Goal: Task Accomplishment & Management: Manage account settings

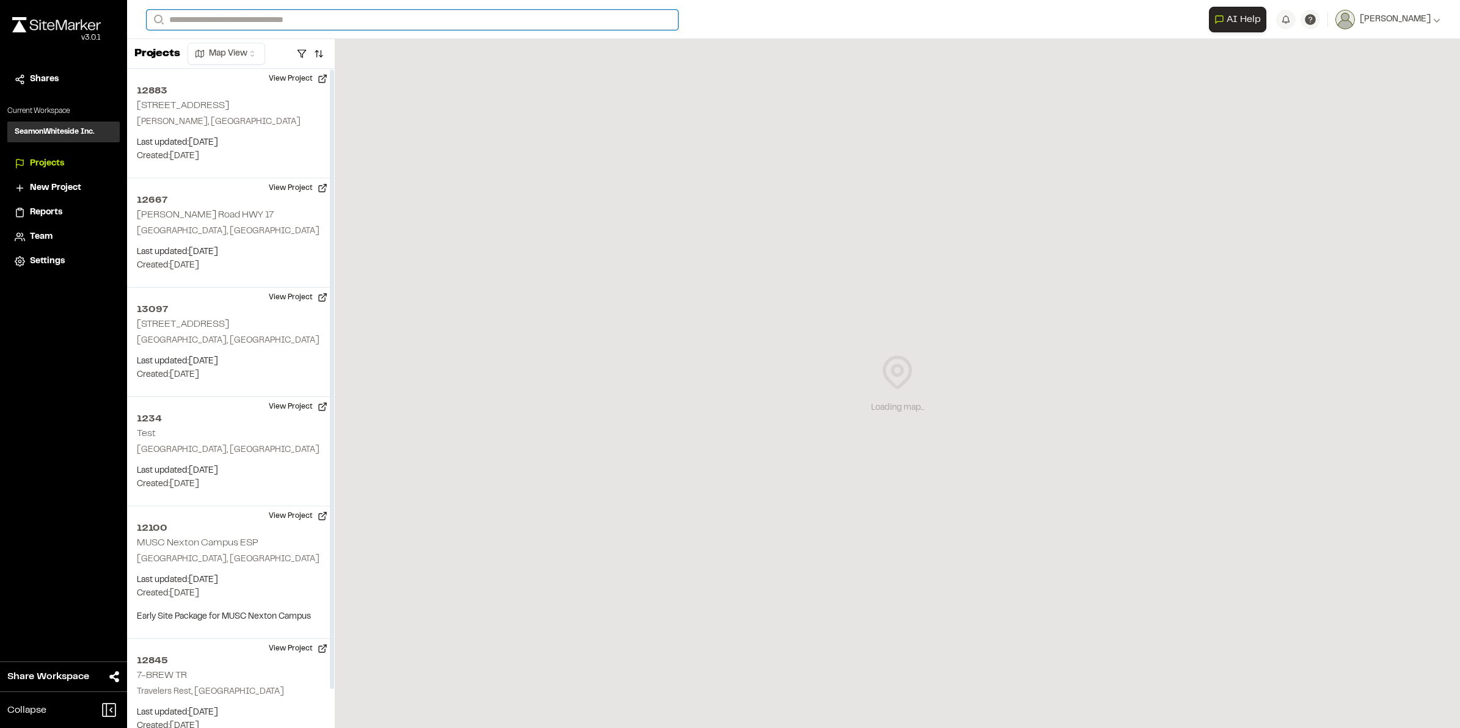
click at [237, 18] on input "Search" at bounding box center [413, 20] width 532 height 20
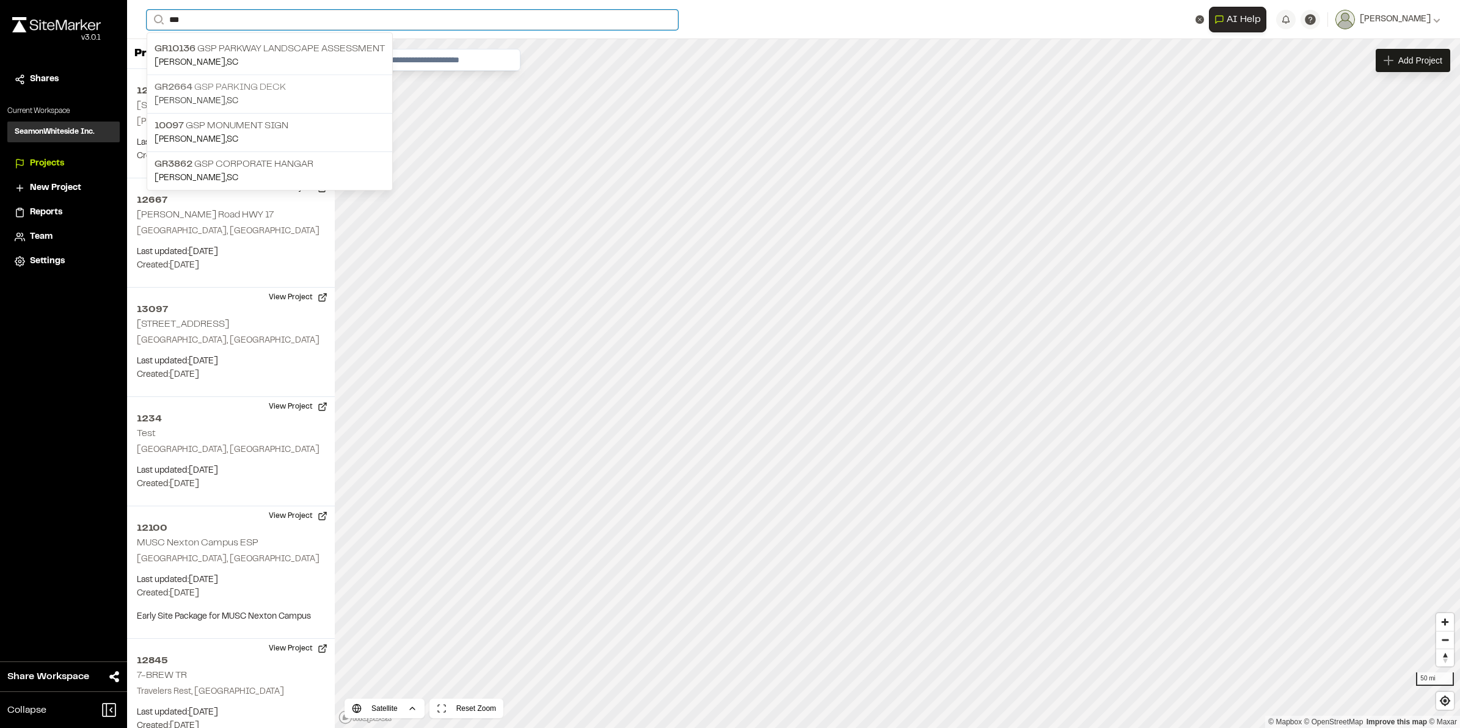
type input "***"
click at [293, 92] on p "GR2664 GSP Parking Deck" at bounding box center [270, 87] width 230 height 15
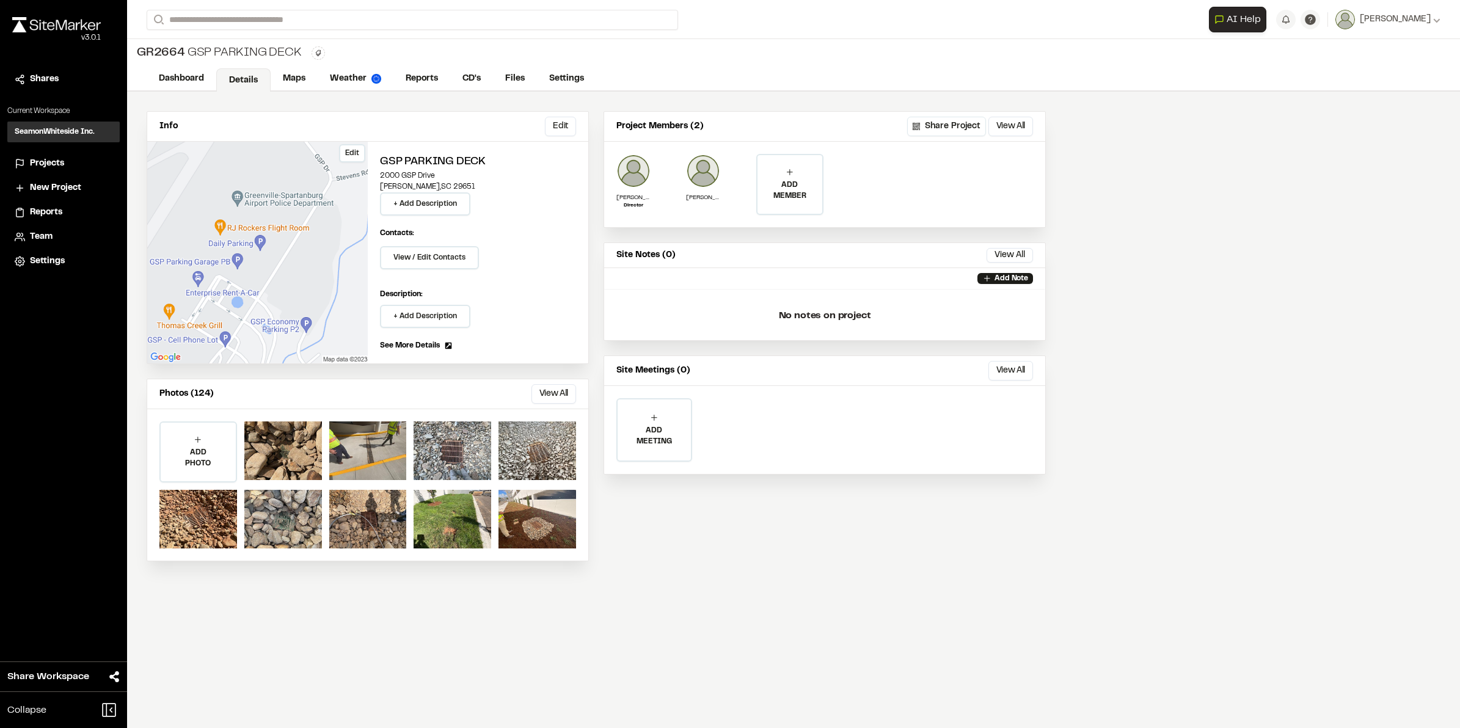
click at [315, 309] on div "Edit" at bounding box center [257, 253] width 221 height 222
click at [301, 75] on link "Maps" at bounding box center [295, 79] width 48 height 23
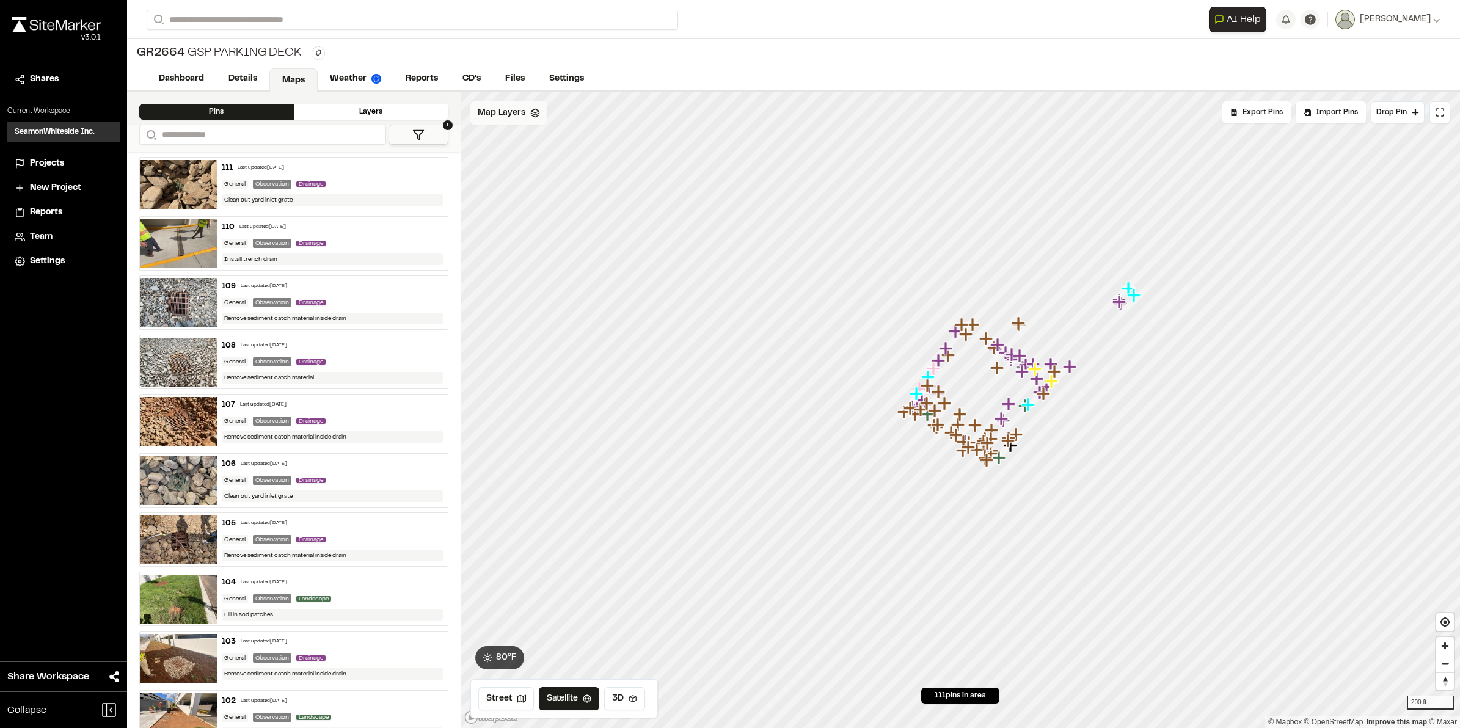
click at [535, 115] on icon at bounding box center [535, 113] width 10 height 10
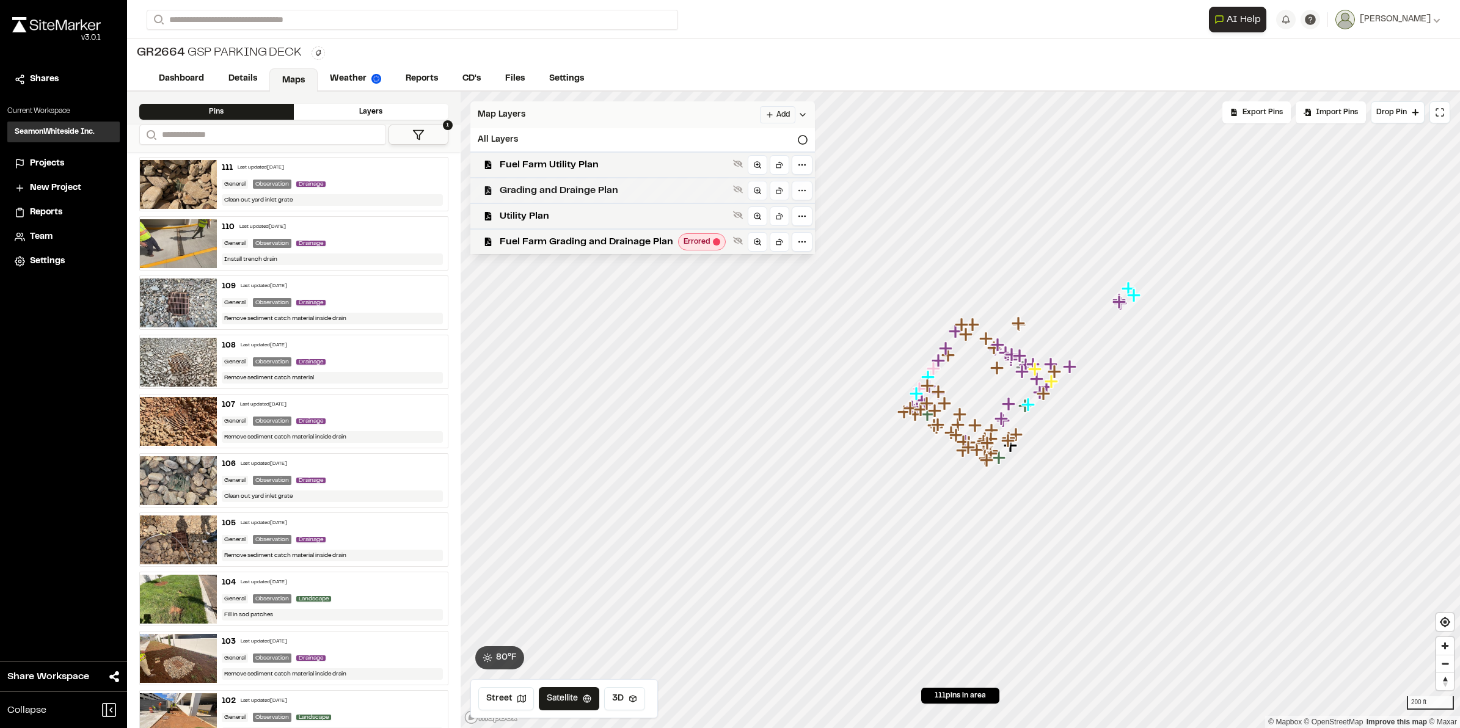
click at [572, 194] on span "Grading and Drainge Plan" at bounding box center [614, 190] width 229 height 15
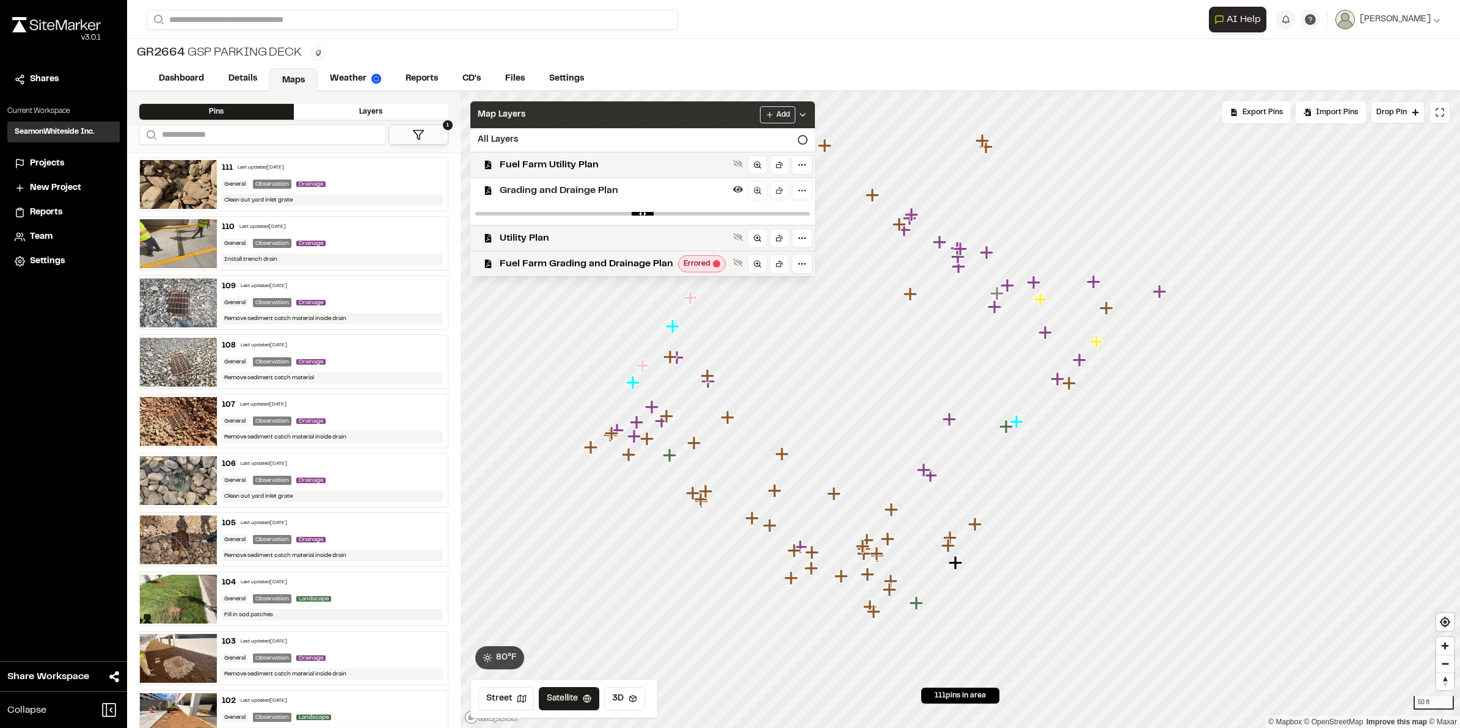
click at [802, 112] on icon at bounding box center [803, 115] width 10 height 10
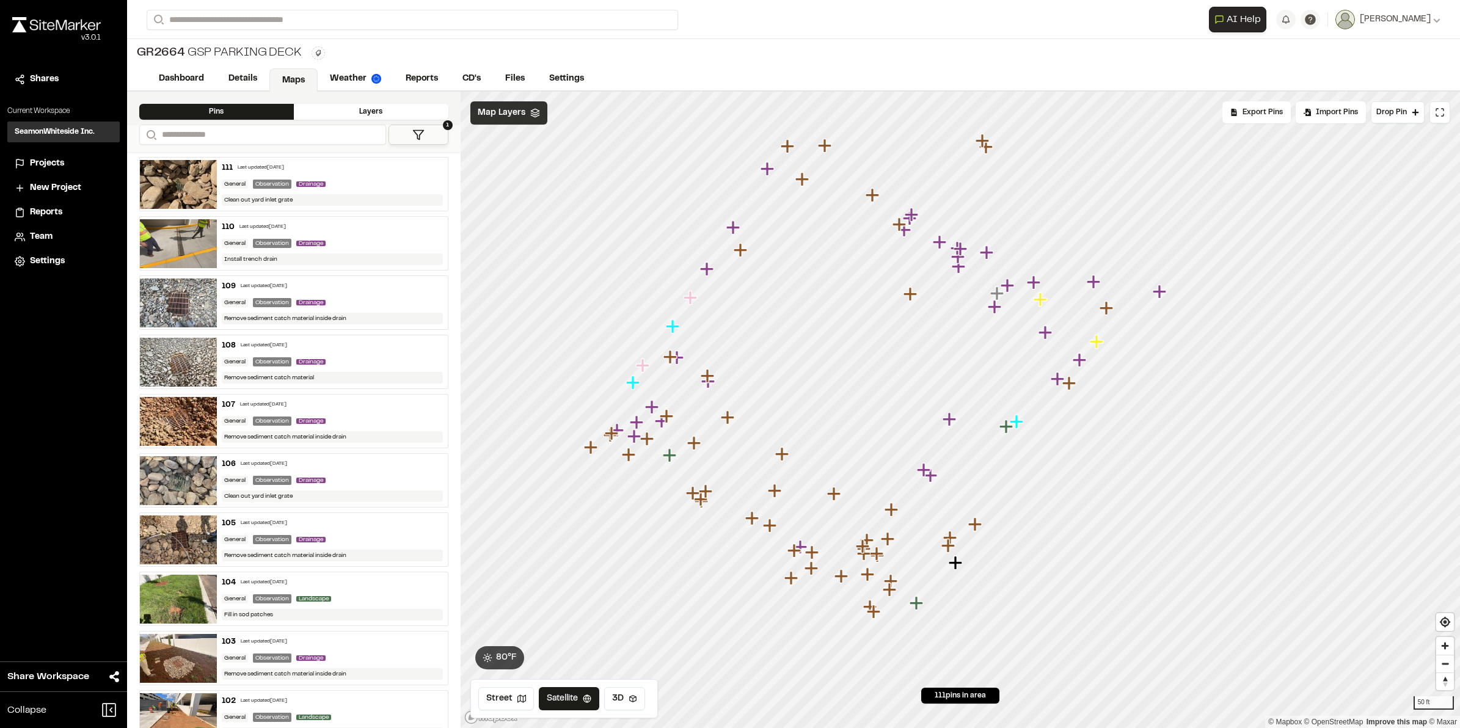
click at [411, 144] on button "1" at bounding box center [419, 135] width 60 height 20
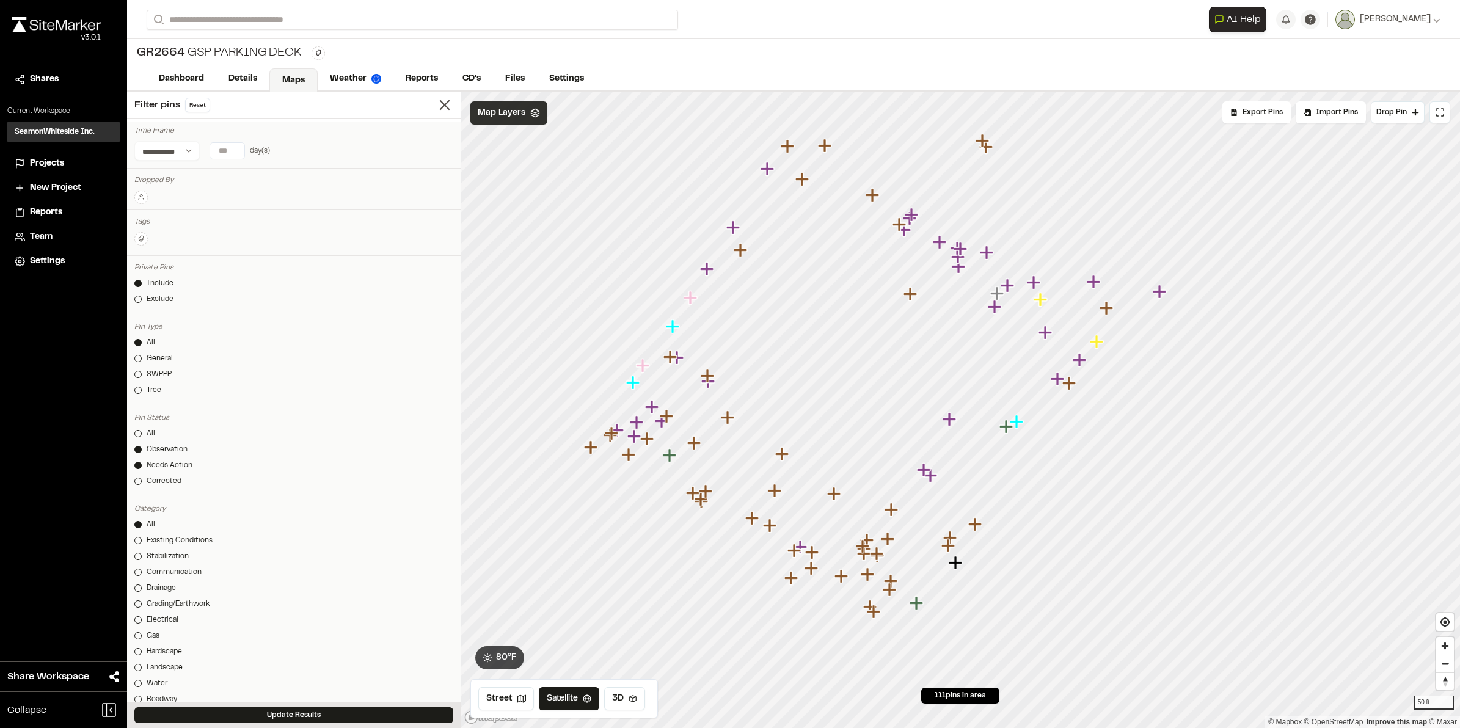
click at [237, 148] on input "*" at bounding box center [227, 151] width 34 height 16
type input "*"
click at [237, 148] on input "*" at bounding box center [227, 151] width 34 height 16
click at [309, 712] on button "Update Results" at bounding box center [293, 716] width 319 height 16
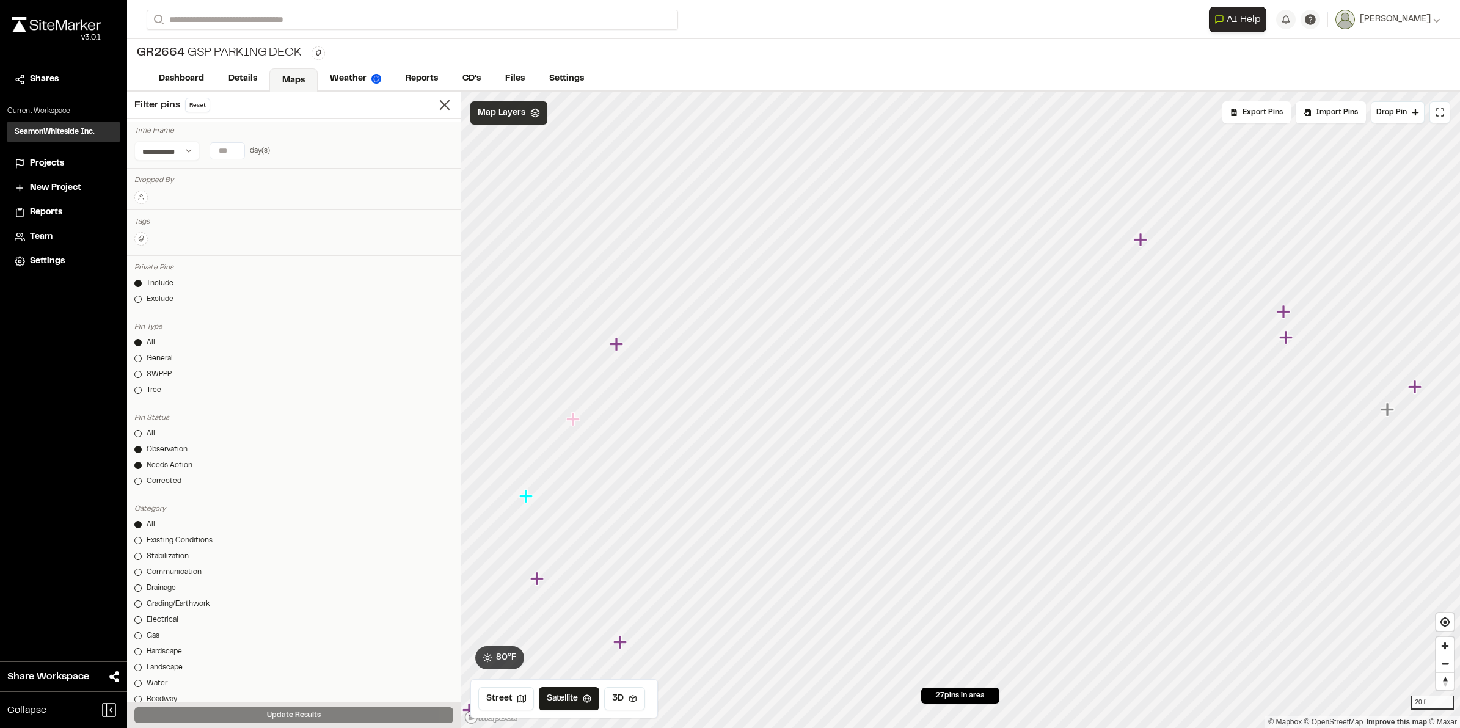
click at [615, 343] on icon "Map marker" at bounding box center [615, 343] width 13 height 13
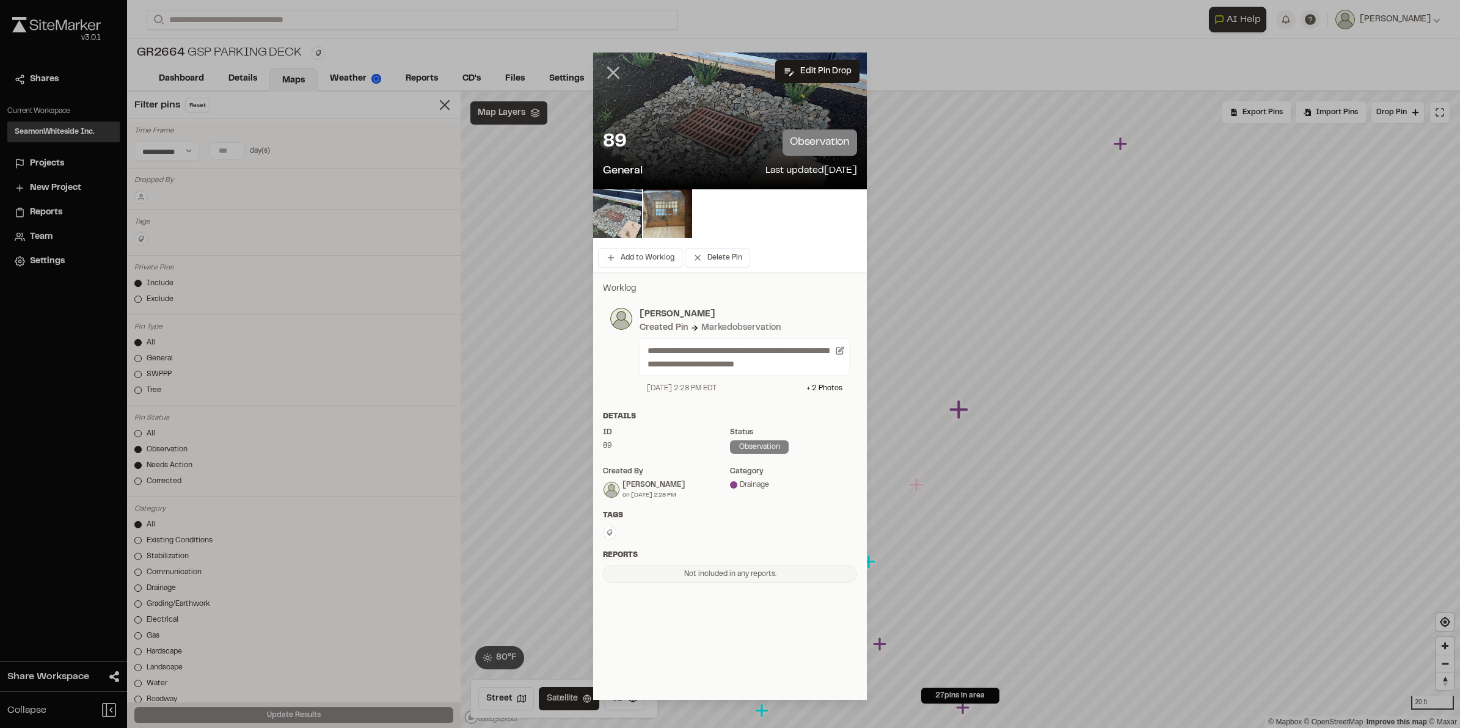
click at [618, 70] on icon at bounding box center [613, 72] width 21 height 21
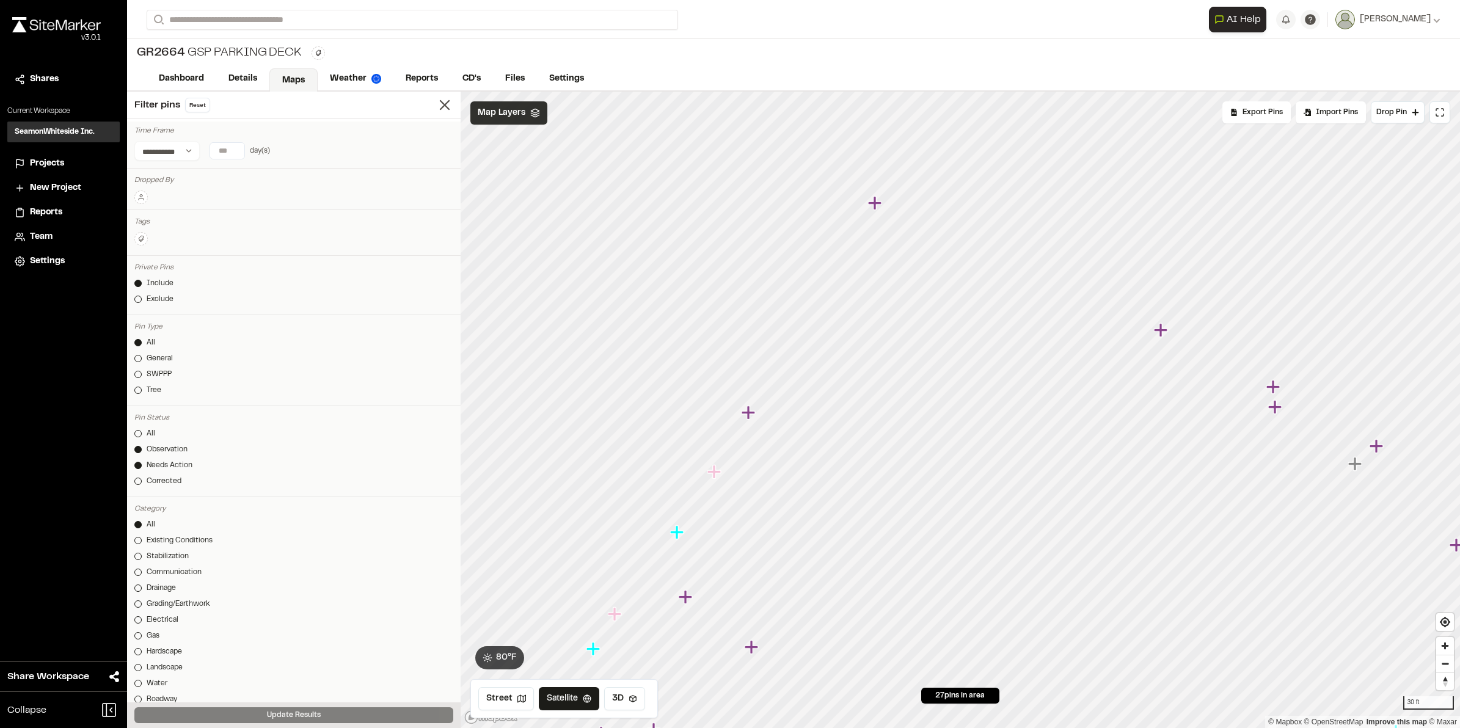
click at [678, 537] on icon "Map marker" at bounding box center [676, 532] width 13 height 13
click at [879, 530] on icon "Map marker" at bounding box center [876, 527] width 16 height 16
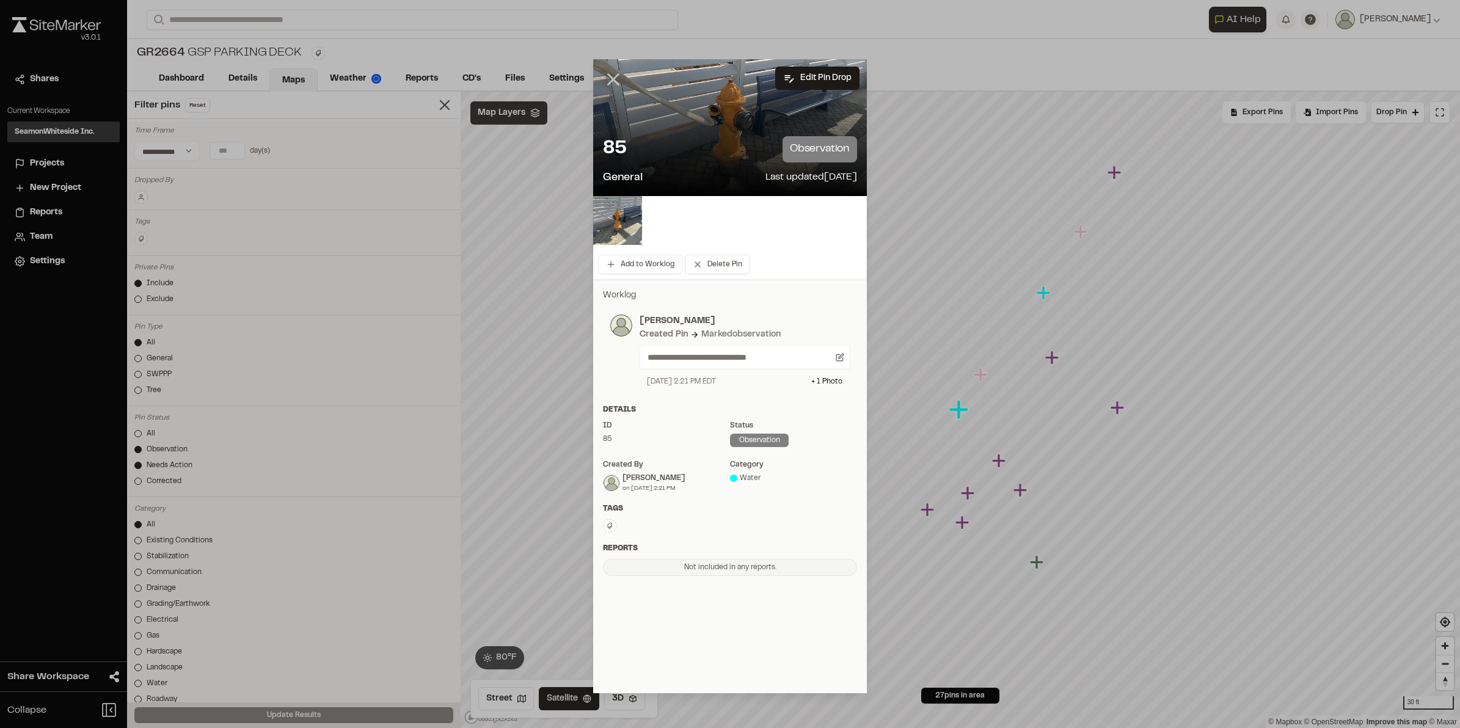
click at [615, 81] on line at bounding box center [614, 79] width 10 height 10
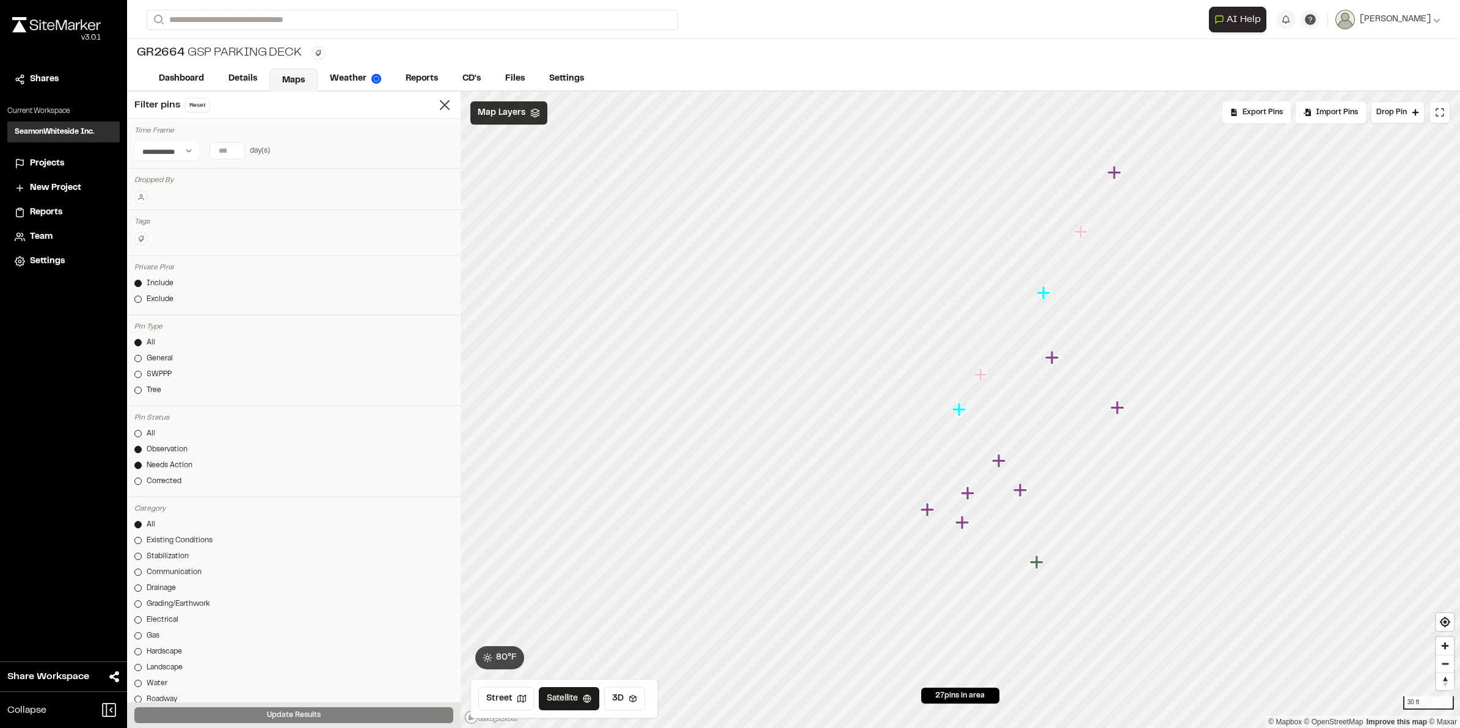
click at [981, 377] on icon "Map marker" at bounding box center [979, 374] width 13 height 13
click at [1022, 329] on icon "Map marker" at bounding box center [1021, 327] width 13 height 13
click at [555, 527] on icon "Map marker" at bounding box center [555, 532] width 13 height 13
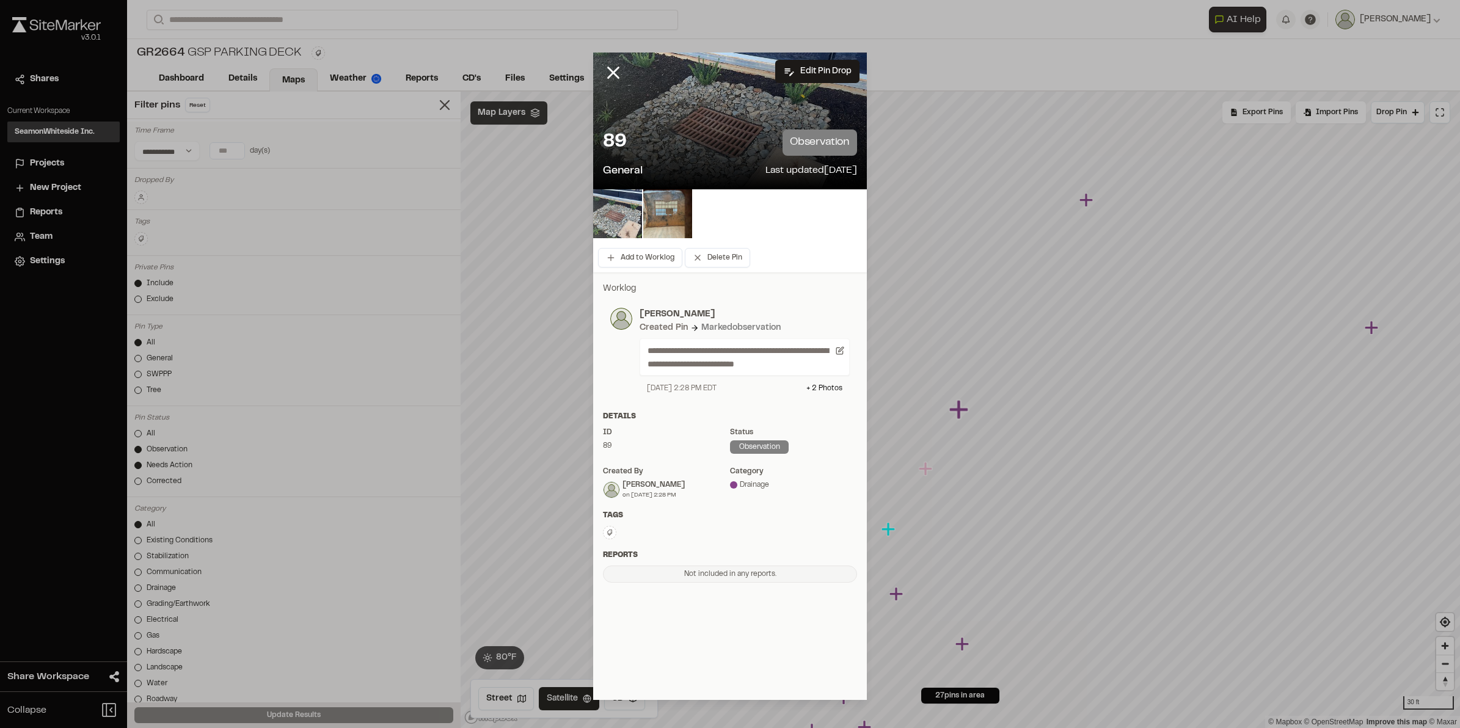
click at [602, 67] on div at bounding box center [622, 82] width 59 height 59
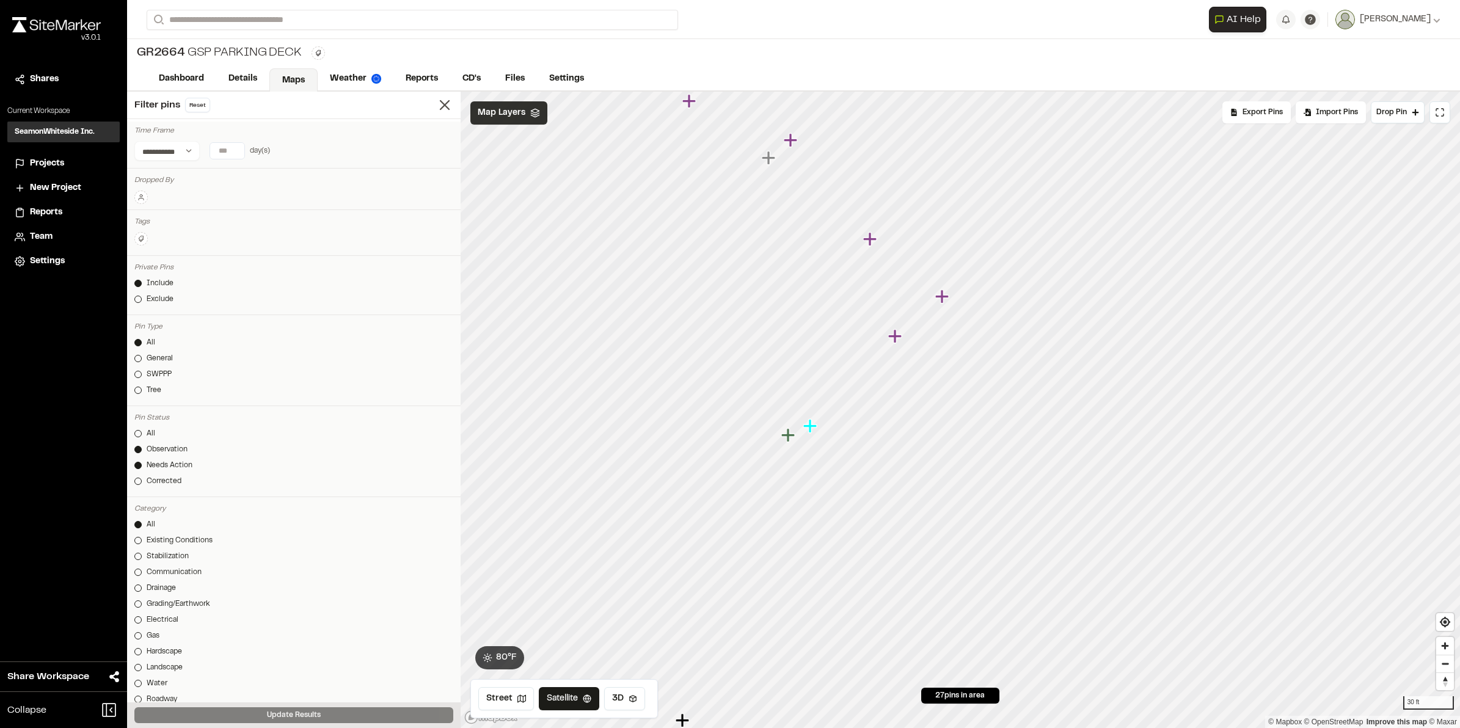
click at [427, 236] on div "**********" at bounding box center [793, 410] width 1333 height 637
click at [829, 728] on html "Close sidebar v 3.0.1 Shares Current Workspace SeamonWhiteside Inc. SI Projects…" at bounding box center [730, 364] width 1460 height 728
click at [606, 400] on icon "Map marker" at bounding box center [604, 397] width 16 height 16
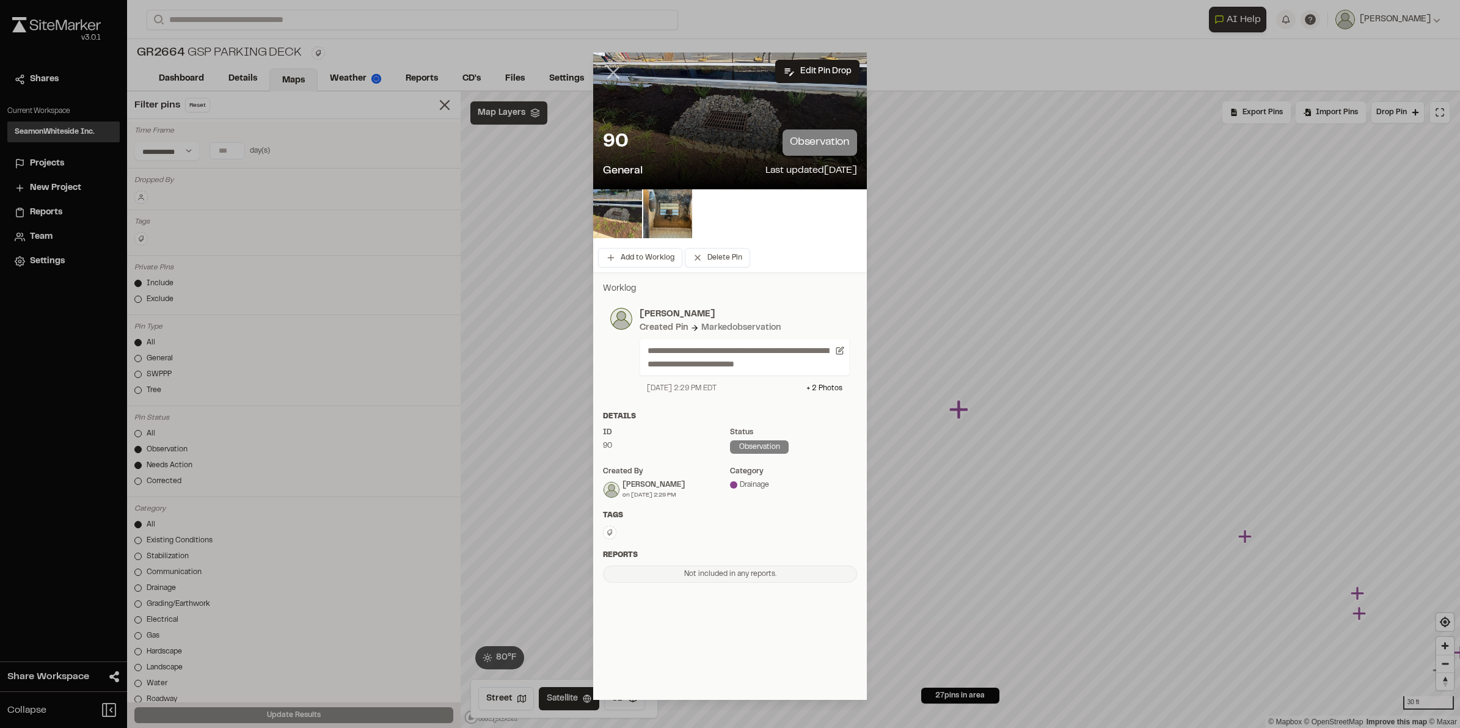
click at [613, 65] on icon at bounding box center [613, 72] width 21 height 21
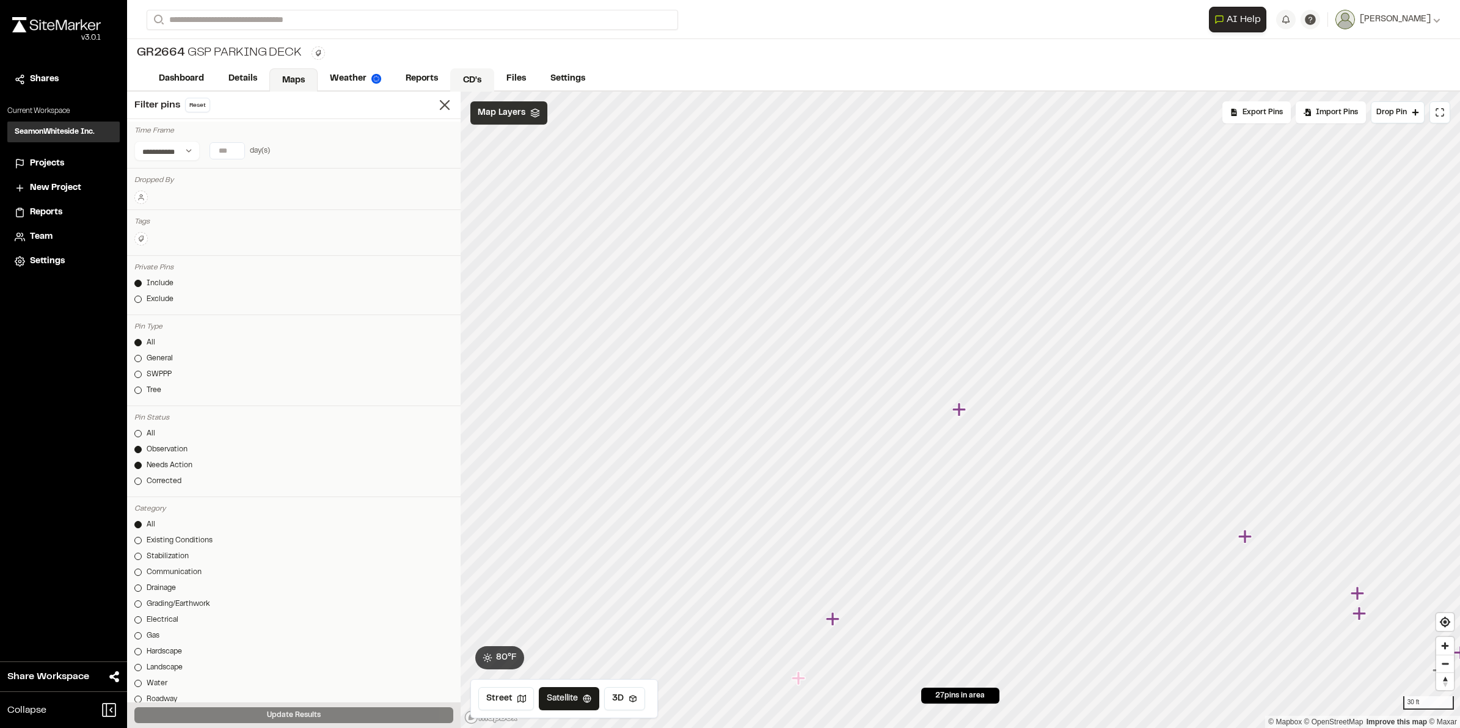
click at [478, 79] on link "CD's" at bounding box center [472, 79] width 44 height 23
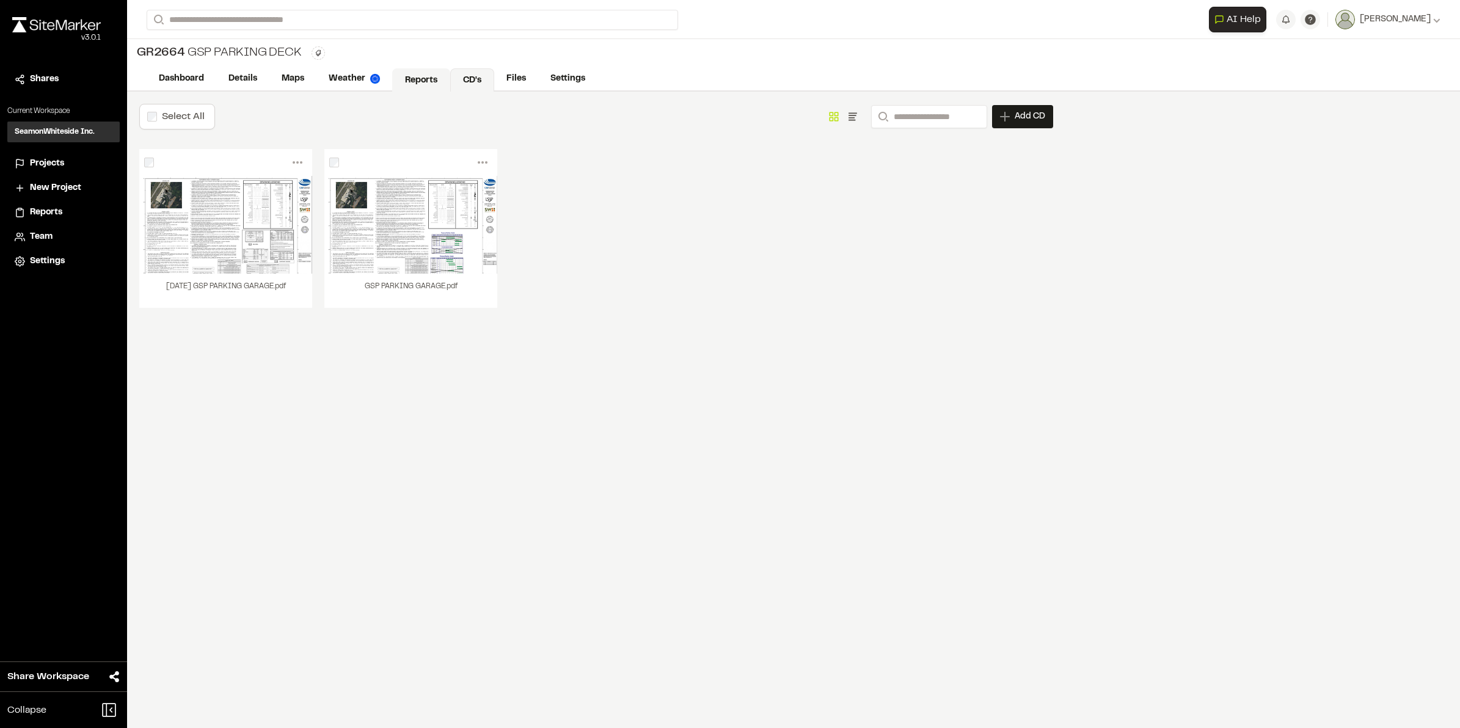
click at [401, 78] on link "Reports" at bounding box center [421, 79] width 58 height 23
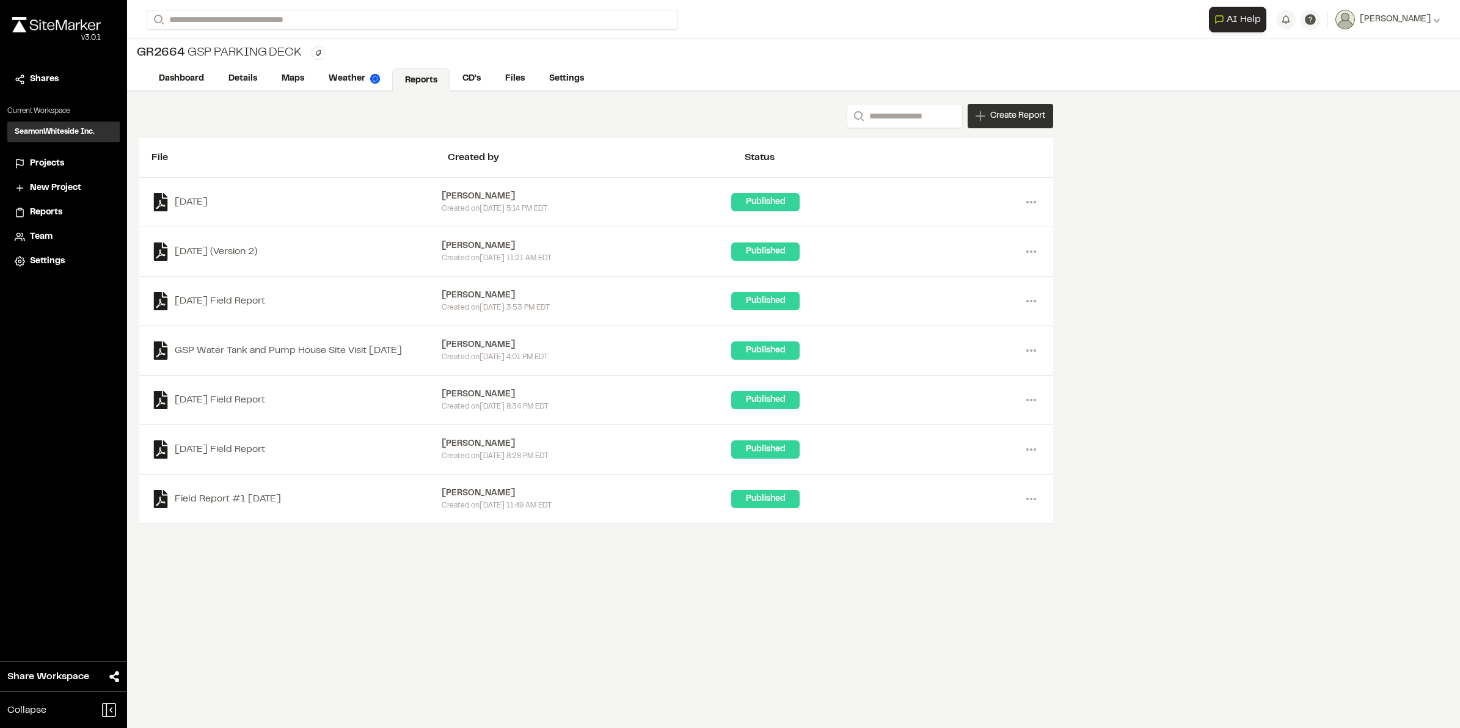
click at [1015, 117] on span "Create Report" at bounding box center [1018, 115] width 55 height 13
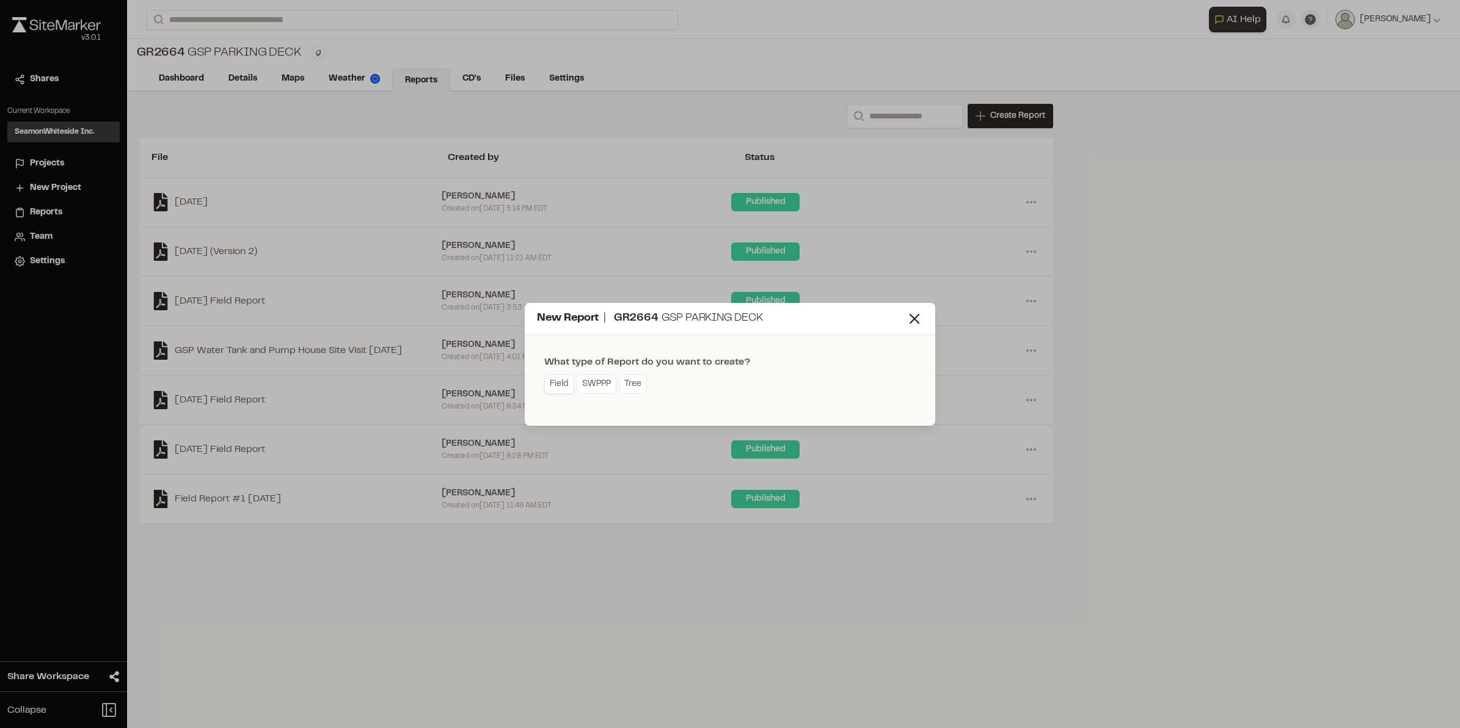
click at [551, 379] on link "Field" at bounding box center [559, 385] width 30 height 20
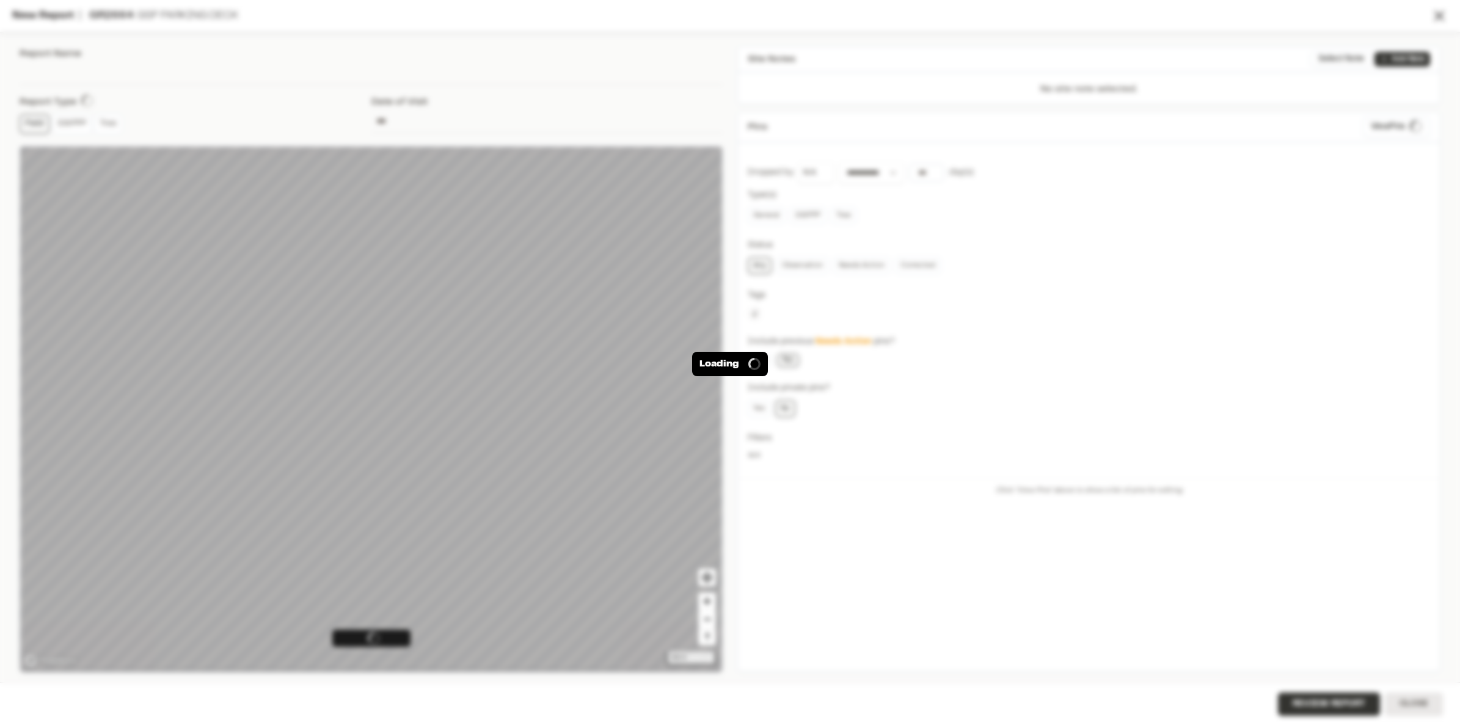
type input "**********"
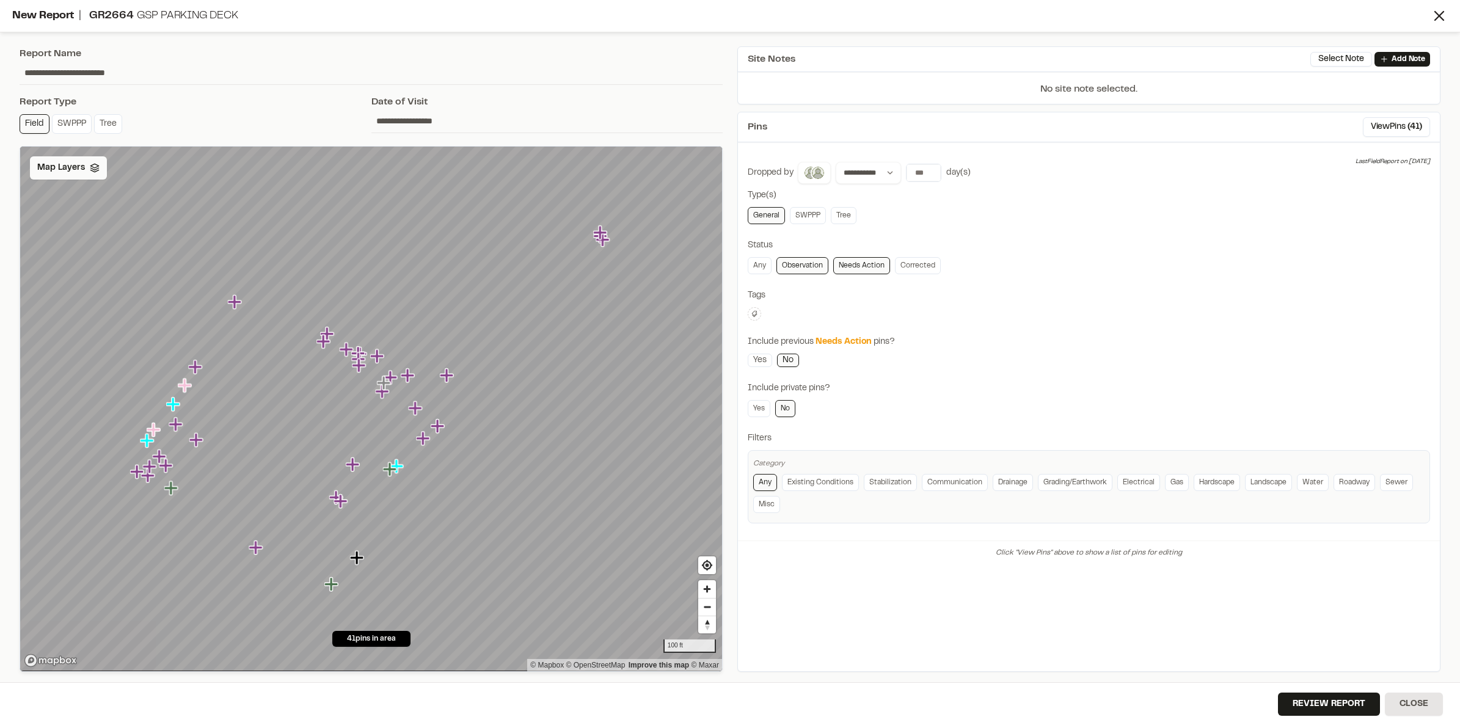
click at [90, 170] on polyline at bounding box center [94, 171] width 8 height 2
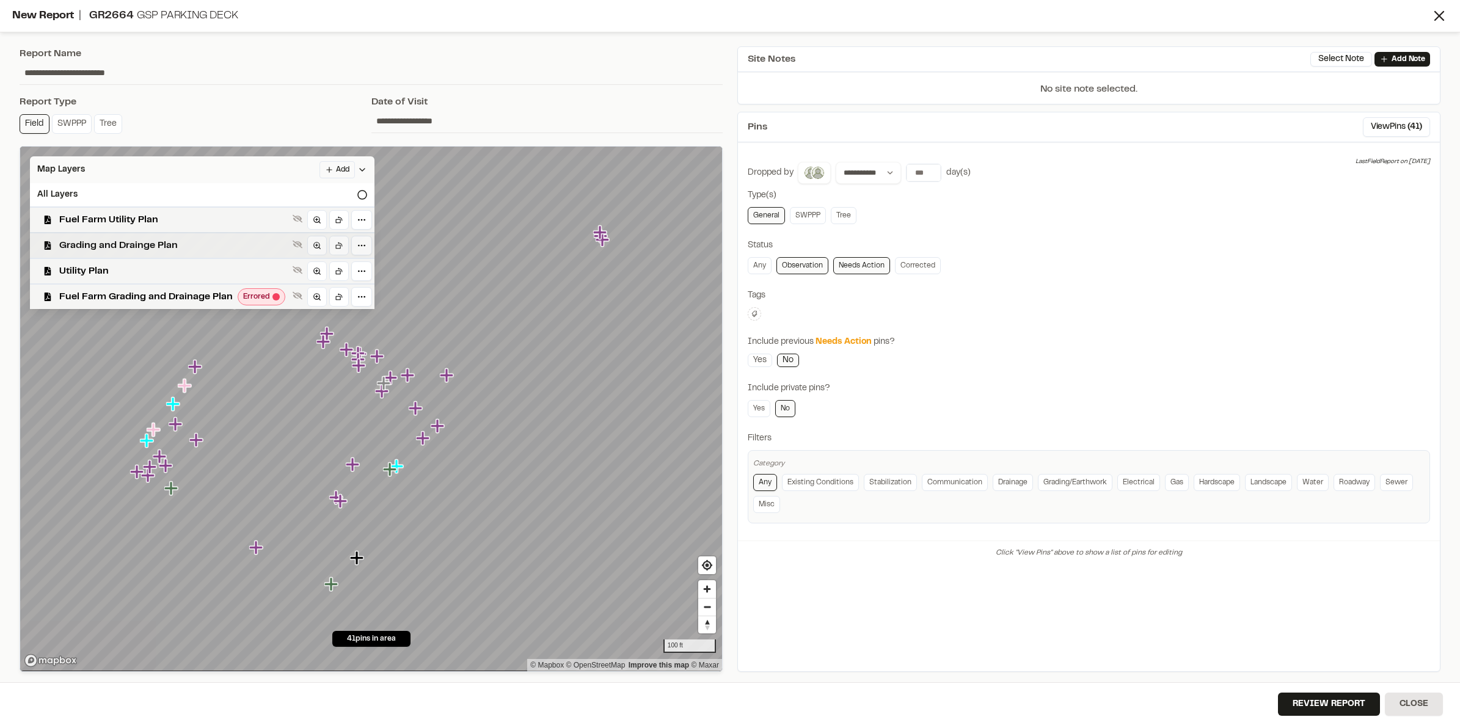
click at [154, 244] on span "Grading and Drainge Plan" at bounding box center [173, 245] width 229 height 15
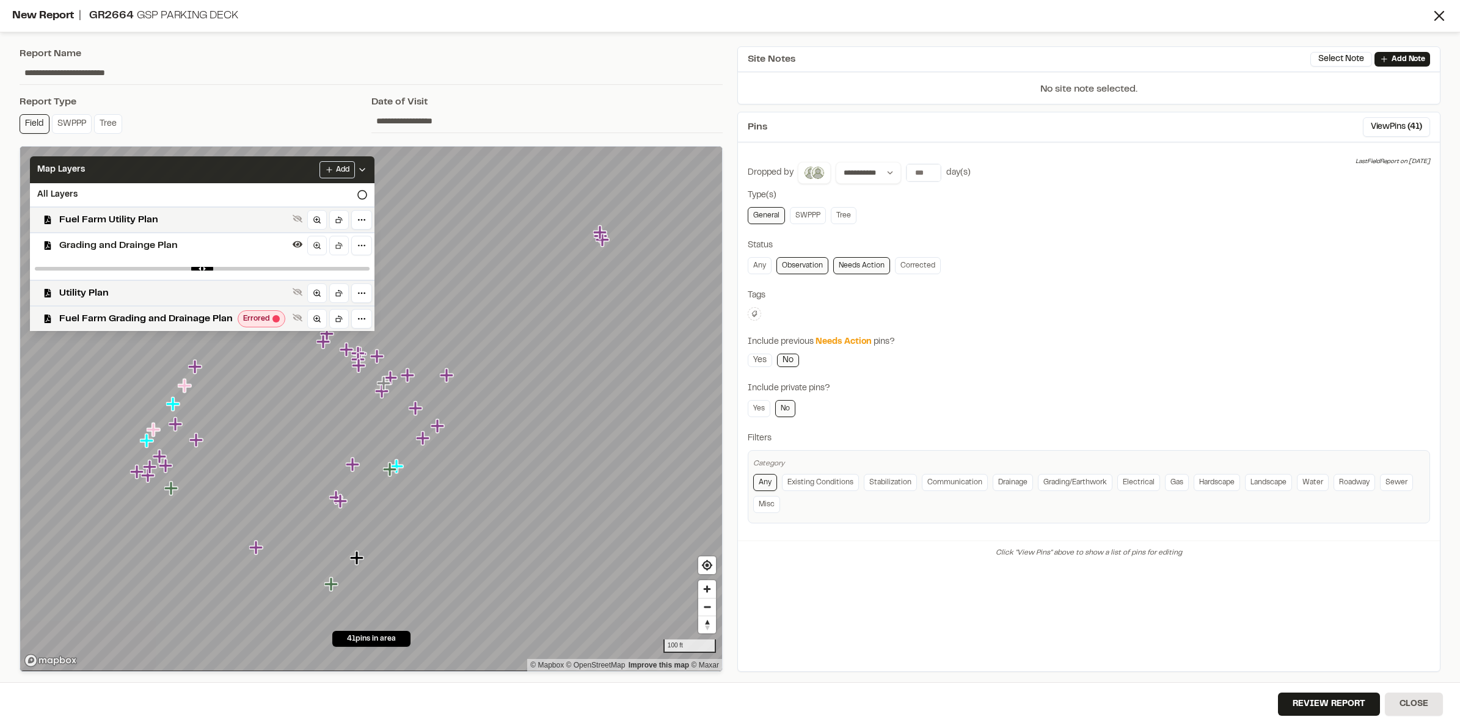
click at [622, 92] on div "**********" at bounding box center [371, 359] width 718 height 640
click at [928, 173] on input "***" at bounding box center [924, 172] width 34 height 17
type input "*"
click at [1156, 182] on div "**********" at bounding box center [1089, 173] width 683 height 22
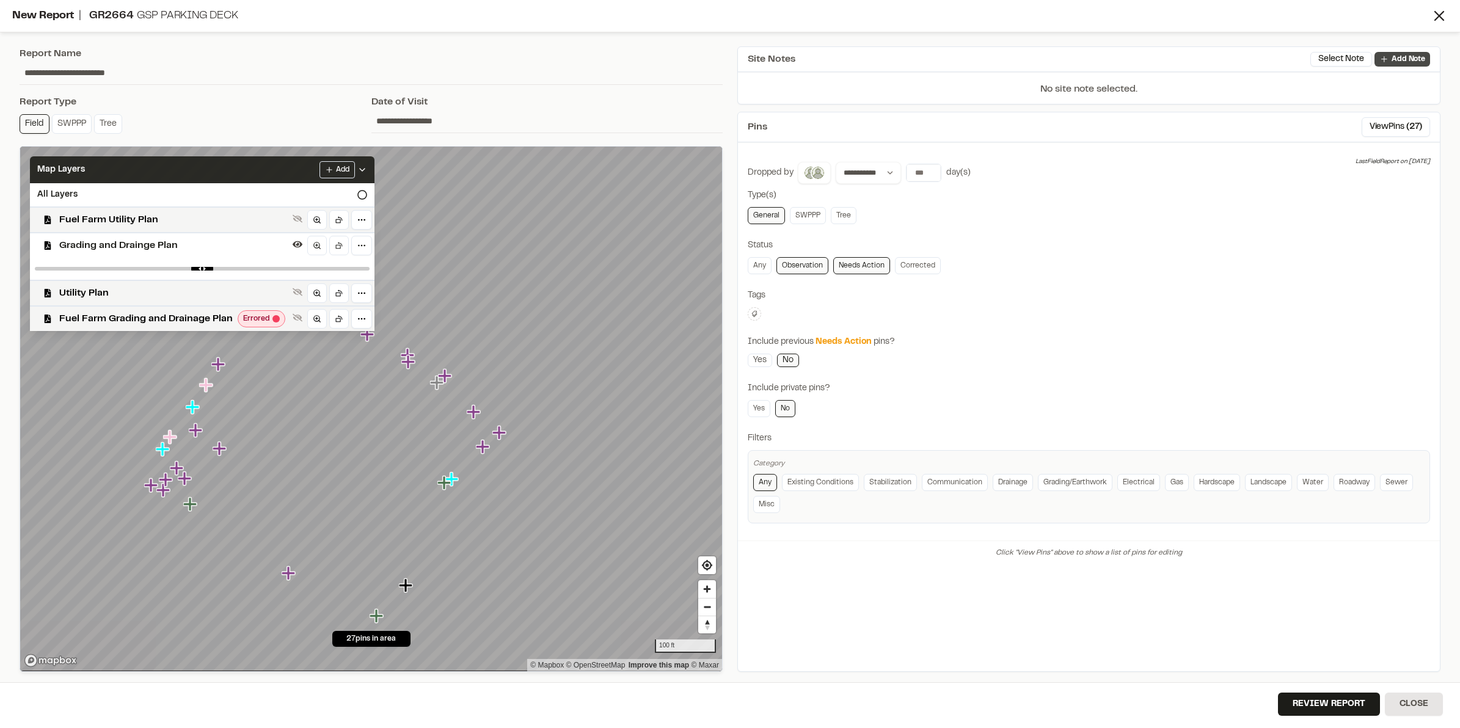
click at [1409, 62] on p "Add Note" at bounding box center [1409, 59] width 34 height 11
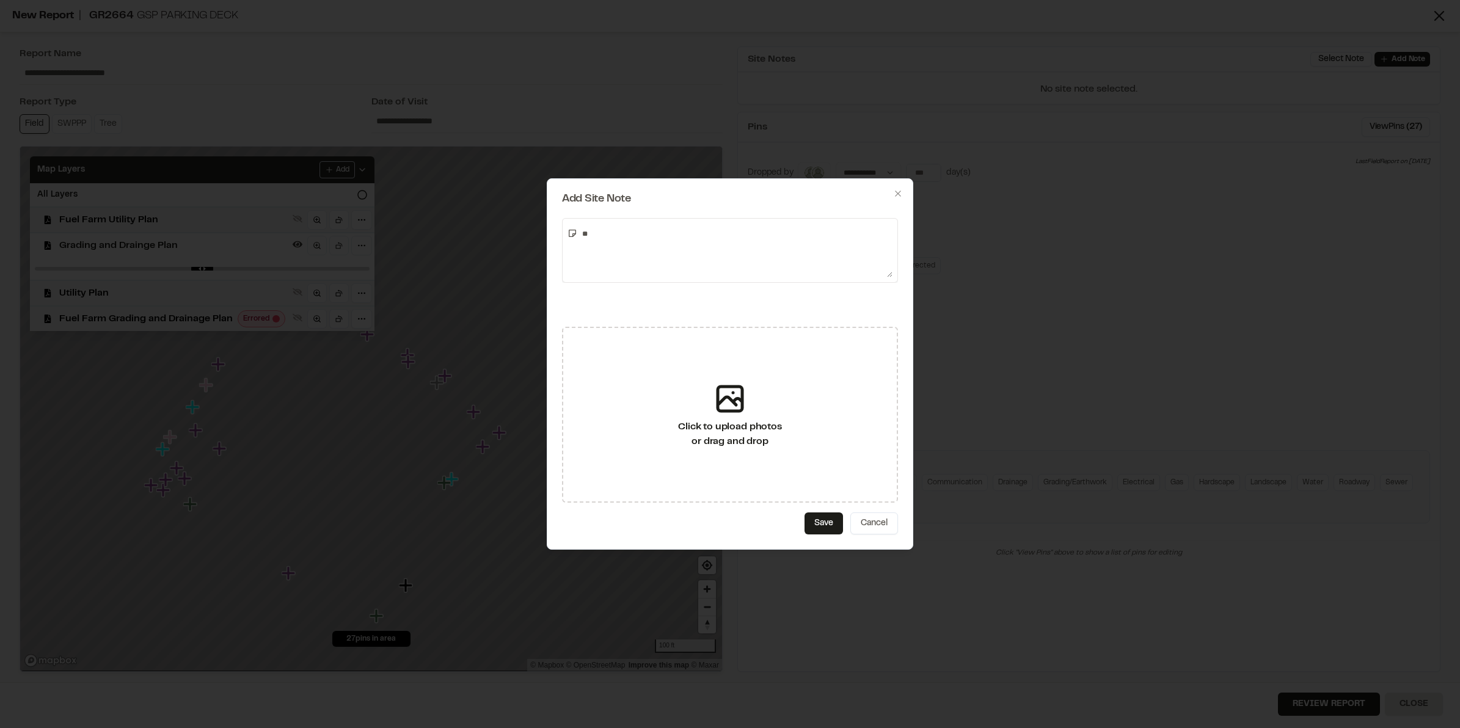
type textarea "*"
type textarea "**********"
click at [816, 527] on button "Save" at bounding box center [824, 524] width 38 height 22
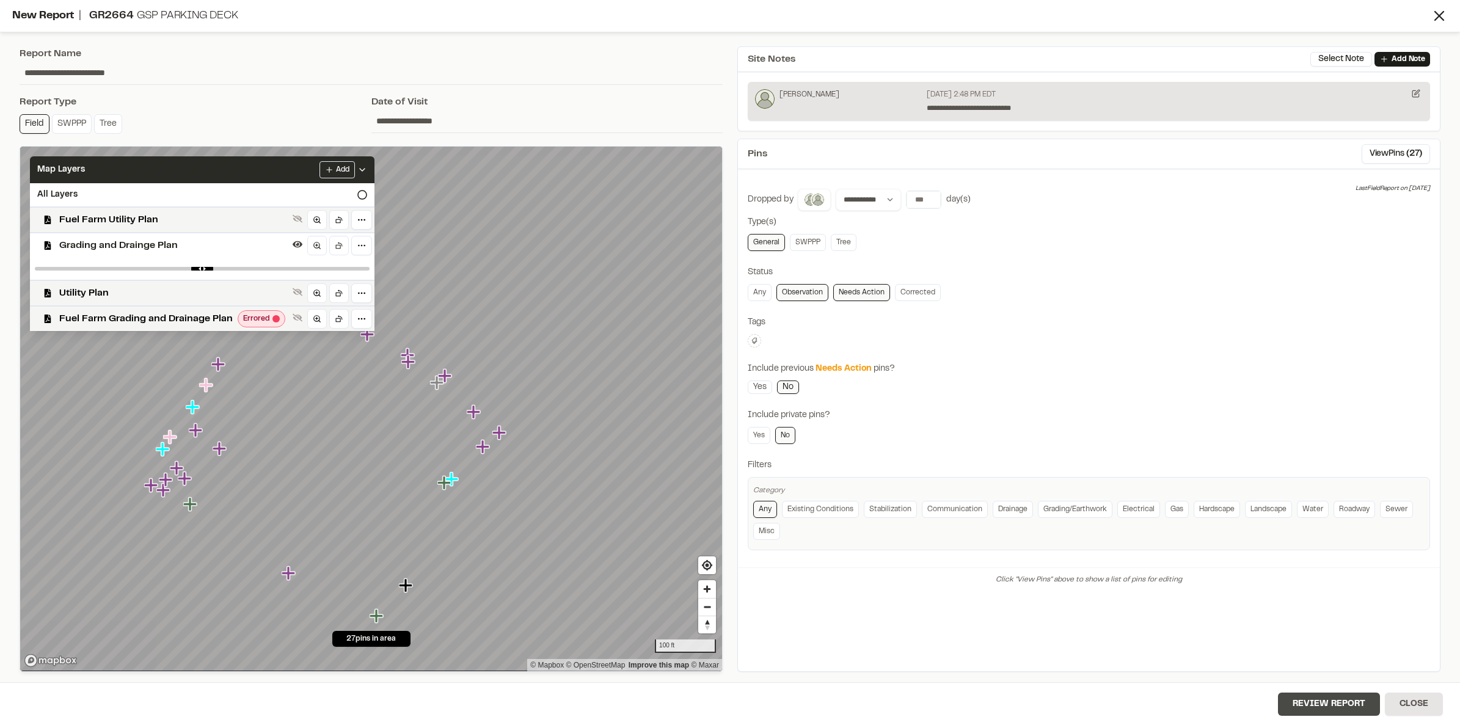
click at [1311, 697] on button "Review Report" at bounding box center [1329, 704] width 102 height 23
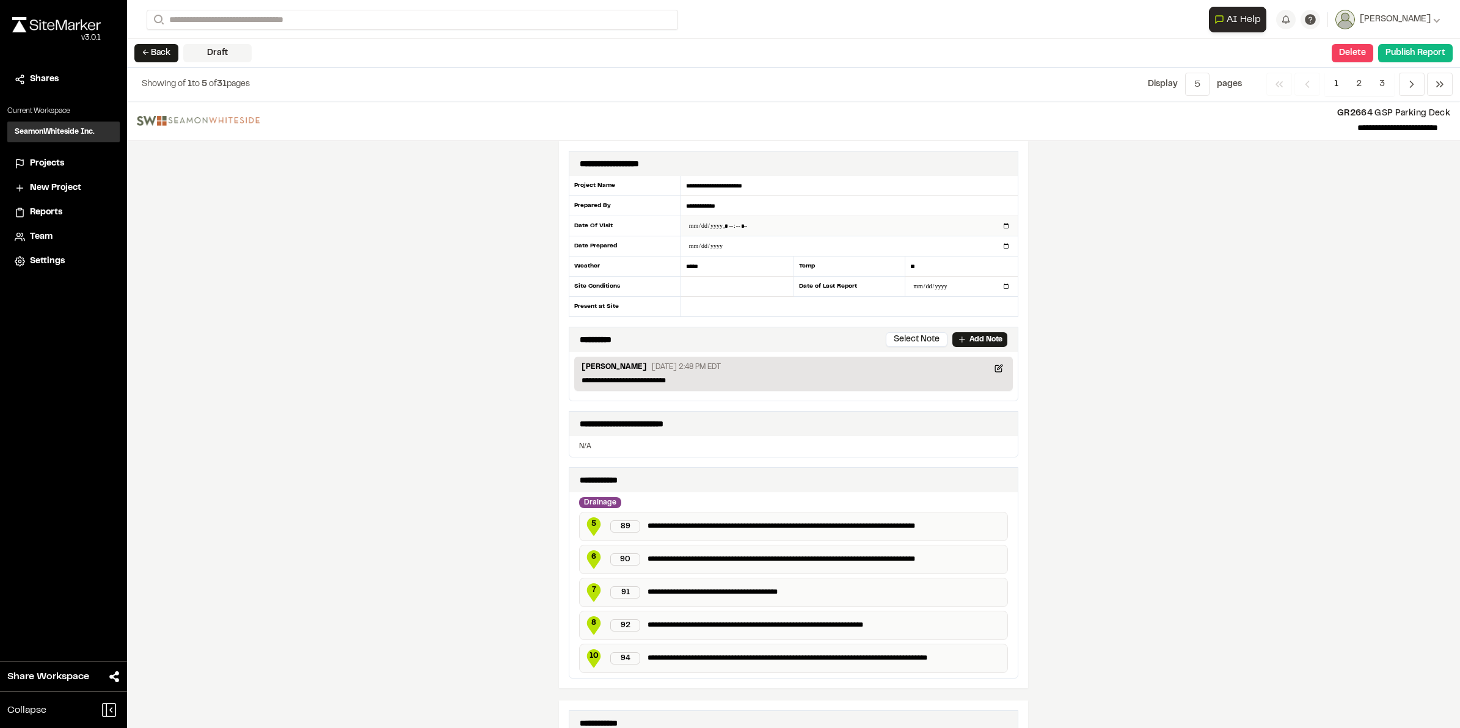
click at [700, 228] on input "datetime-local" at bounding box center [849, 226] width 337 height 20
click at [700, 226] on input "datetime-local" at bounding box center [849, 226] width 337 height 20
type input "**********"
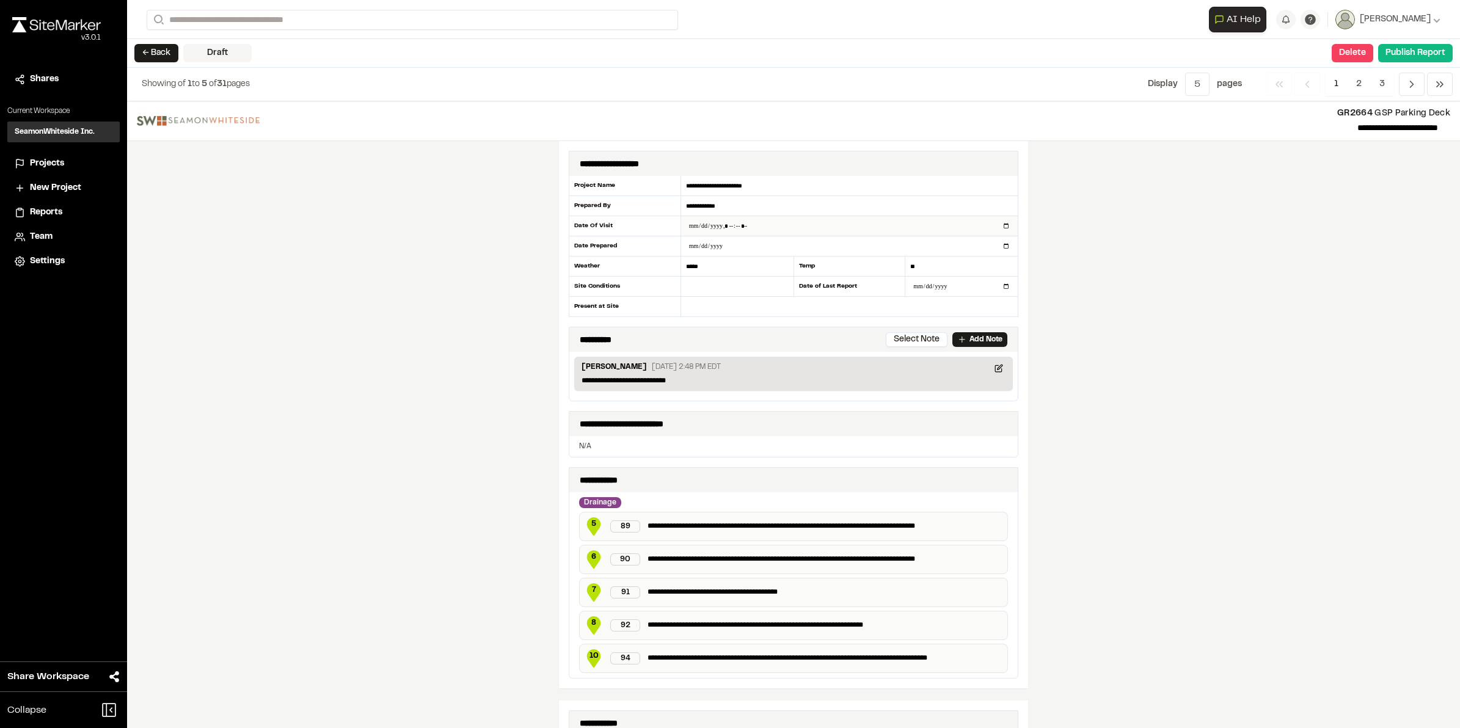
click at [731, 227] on input "datetime-local" at bounding box center [849, 226] width 337 height 20
click at [1429, 47] on button "Publish Report" at bounding box center [1416, 53] width 75 height 18
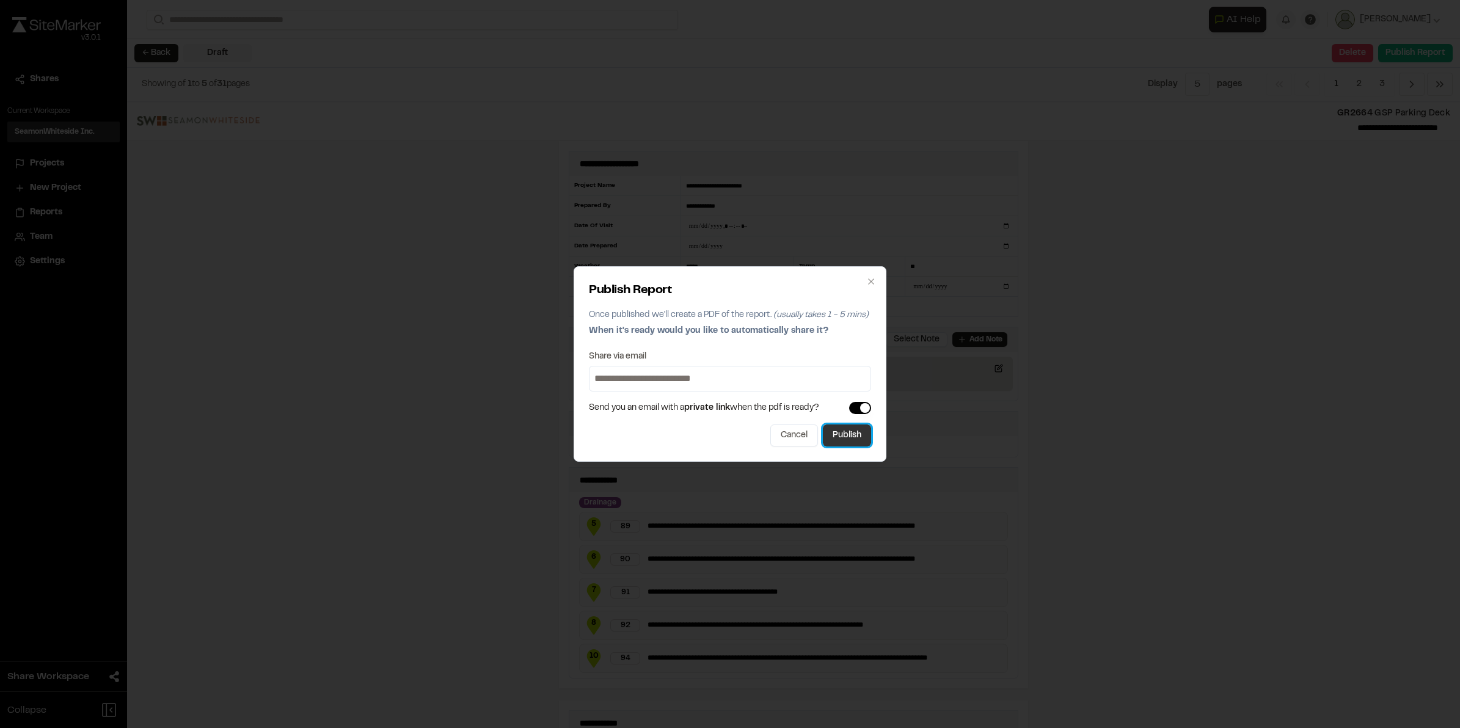
click at [855, 436] on button "Publish" at bounding box center [847, 436] width 48 height 22
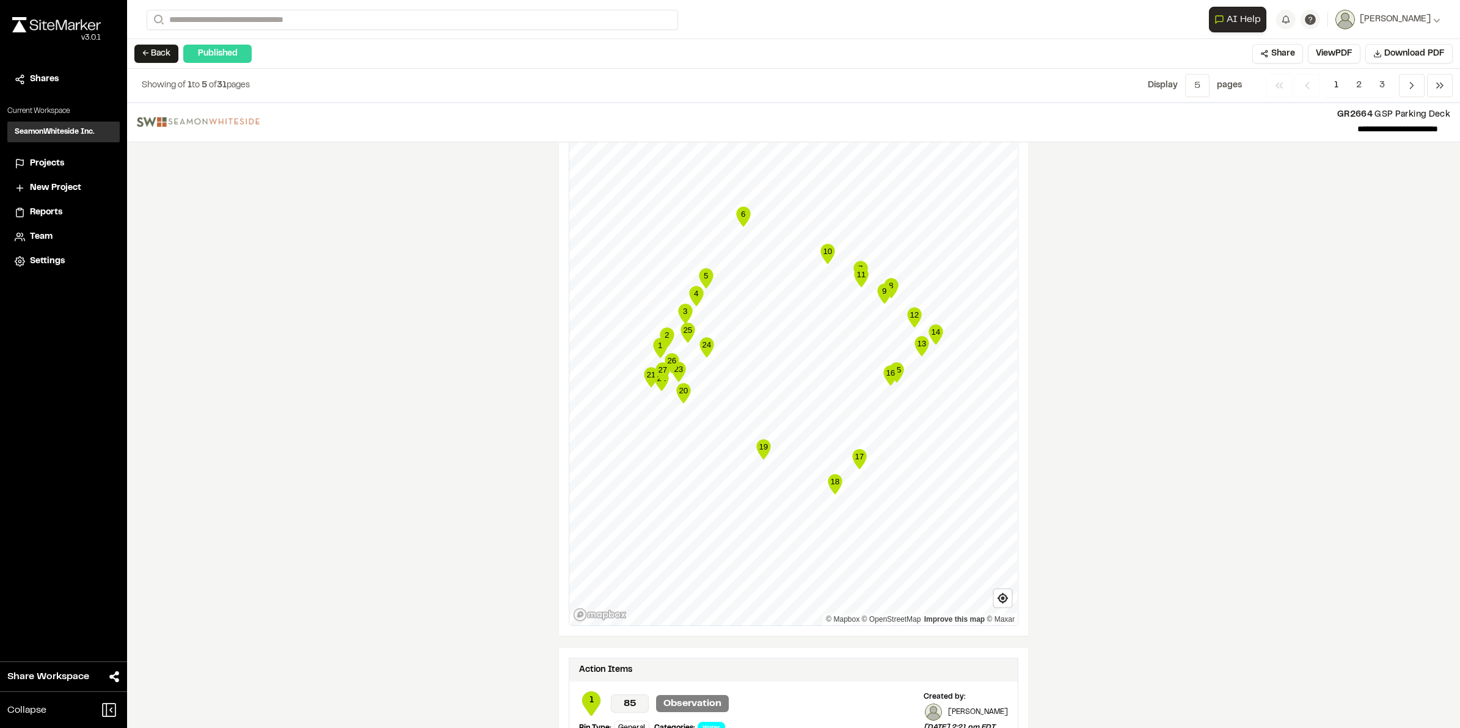
scroll to position [1604, 0]
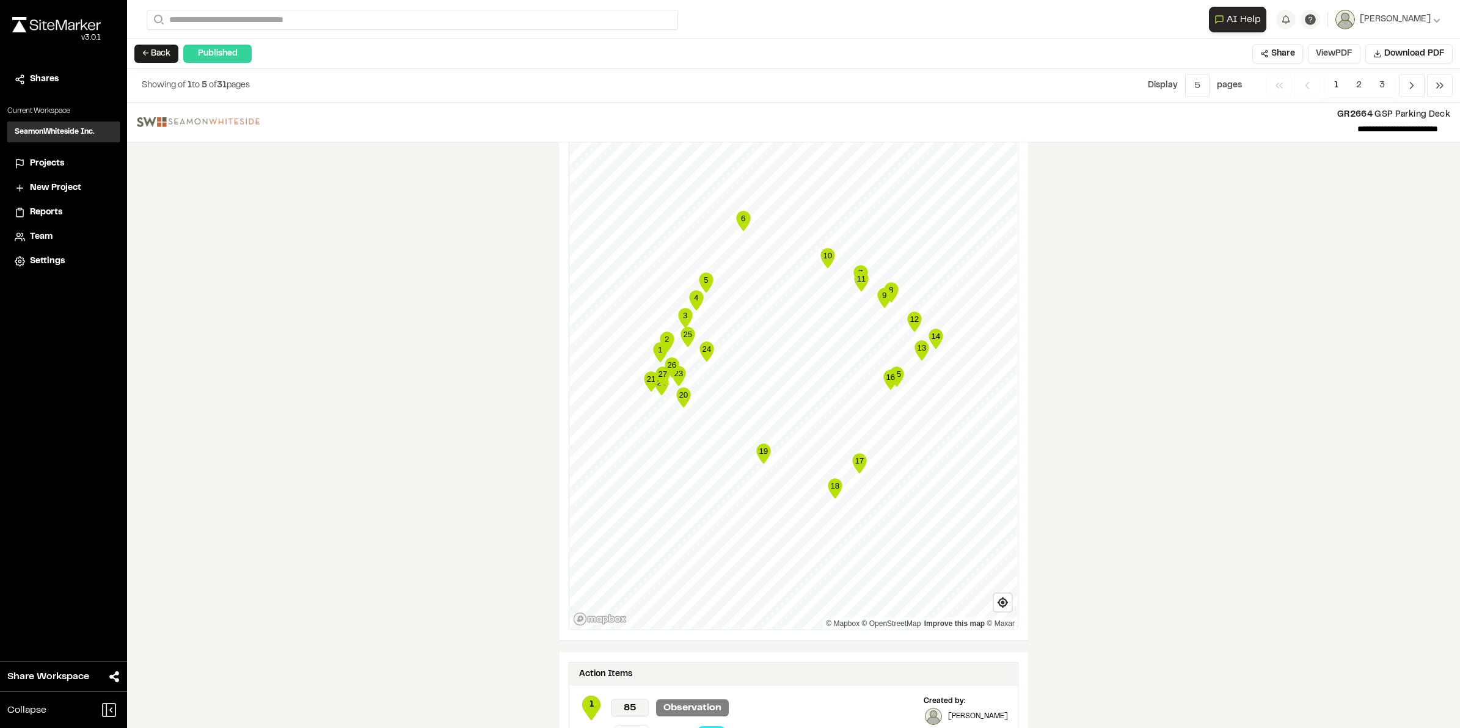
click at [1326, 53] on button "View PDF" at bounding box center [1334, 54] width 53 height 20
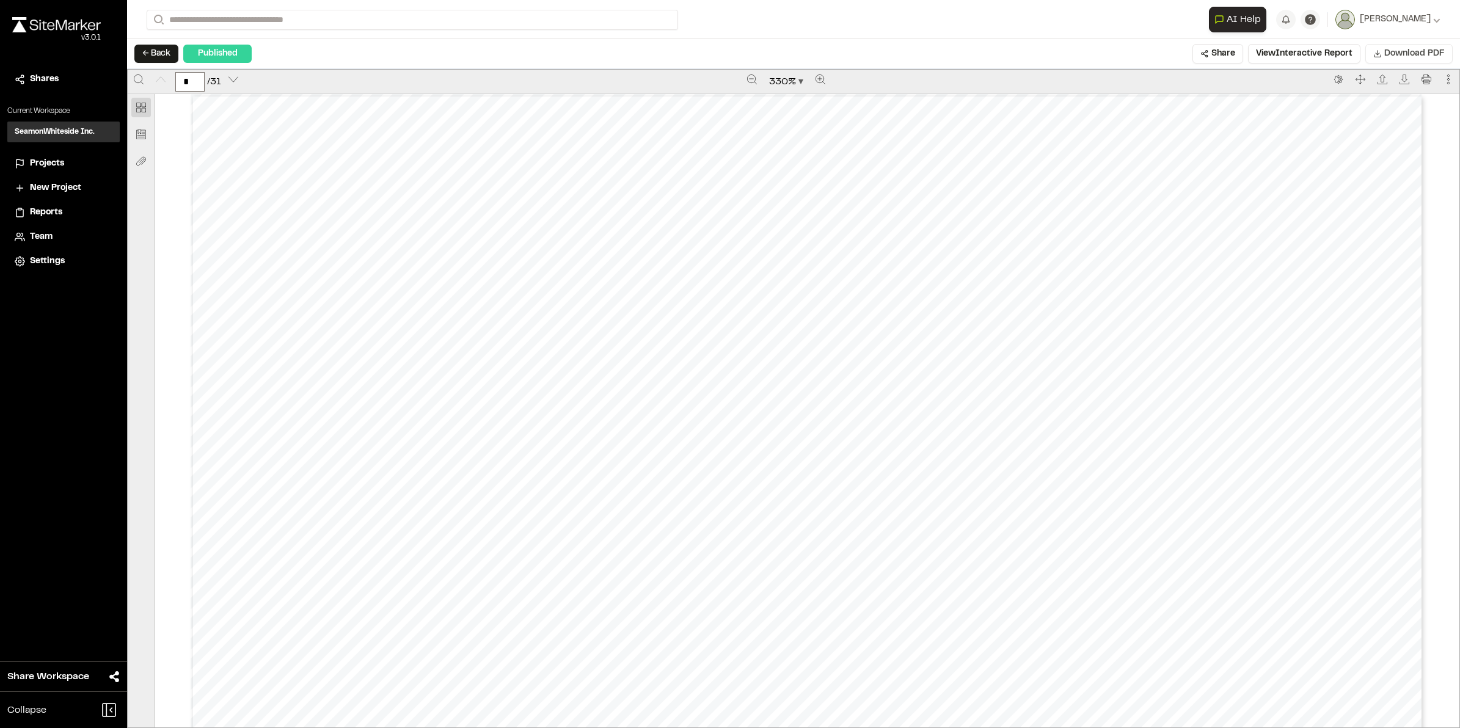
click at [1416, 48] on span "Download PDF" at bounding box center [1415, 53] width 60 height 13
